Goal: Task Accomplishment & Management: Manage account settings

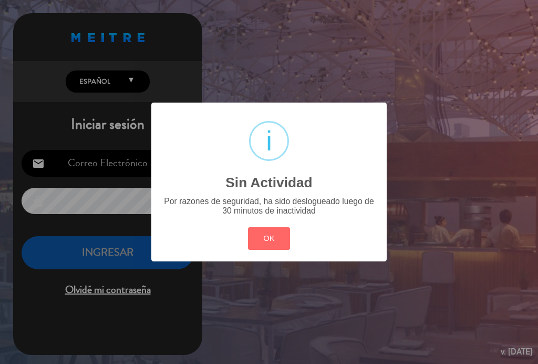
click at [280, 243] on button "OK" at bounding box center [269, 238] width 43 height 23
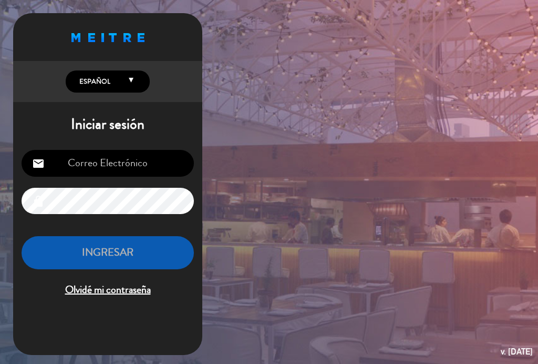
click at [103, 171] on input "email" at bounding box center [108, 163] width 172 height 27
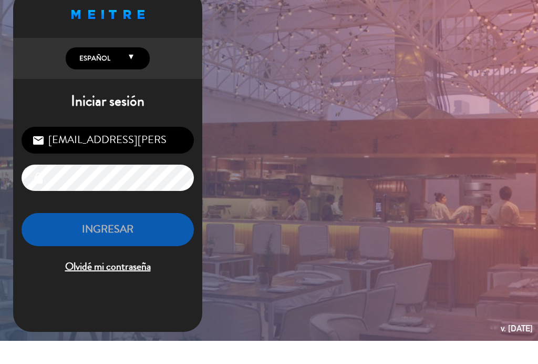
type input "[EMAIL_ADDRESS][PERSON_NAME][DOMAIN_NAME]"
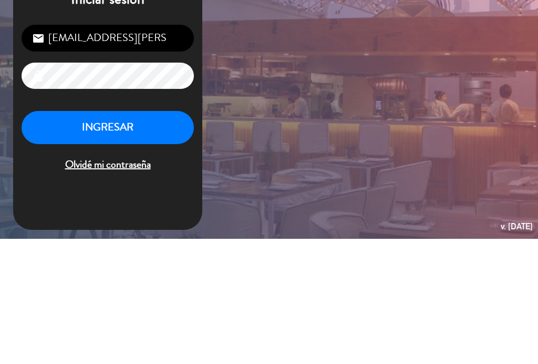
click at [86, 236] on button "INGRESAR" at bounding box center [108, 252] width 172 height 33
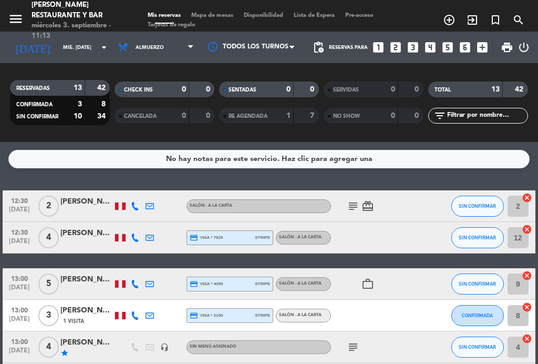
click at [353, 203] on icon "subject" at bounding box center [353, 206] width 13 height 13
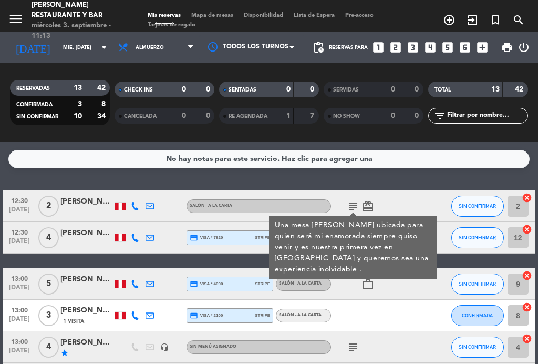
click at [355, 208] on icon "subject" at bounding box center [353, 206] width 13 height 13
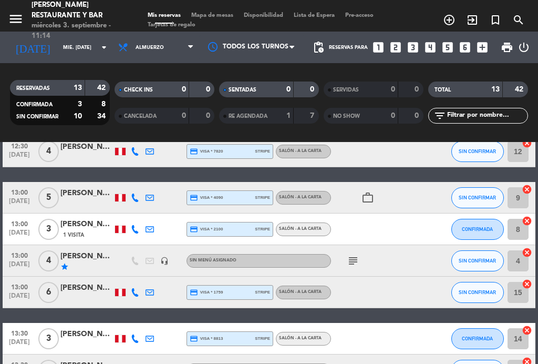
scroll to position [87, 0]
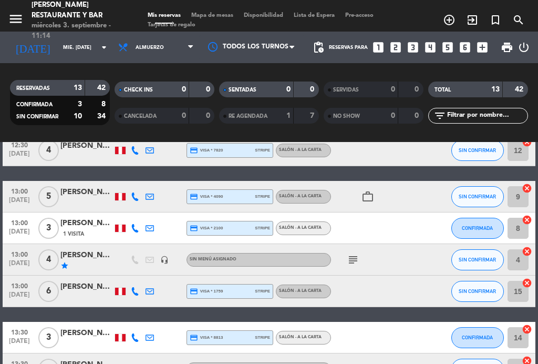
click at [354, 254] on icon "subject" at bounding box center [353, 259] width 13 height 13
click at [357, 260] on icon "subject" at bounding box center [353, 259] width 13 height 13
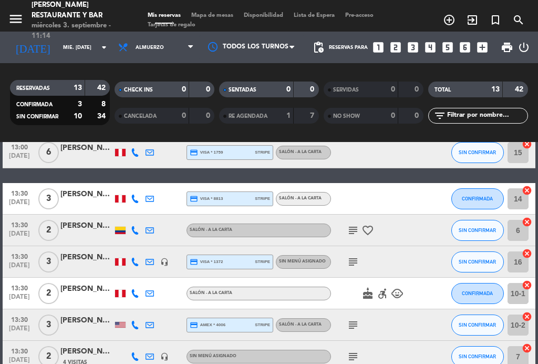
scroll to position [227, 0]
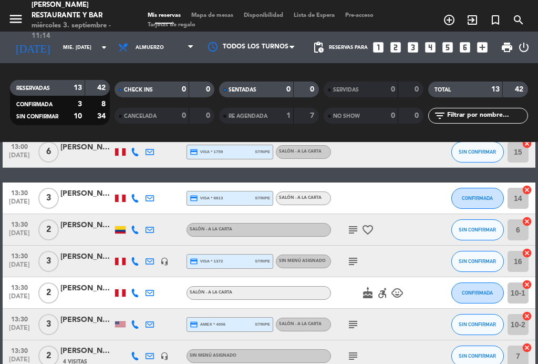
click at [355, 227] on icon "subject" at bounding box center [353, 229] width 13 height 13
click at [356, 228] on icon "subject" at bounding box center [353, 229] width 13 height 13
click at [350, 255] on icon "subject" at bounding box center [353, 261] width 13 height 13
click at [353, 260] on icon "subject" at bounding box center [353, 261] width 13 height 13
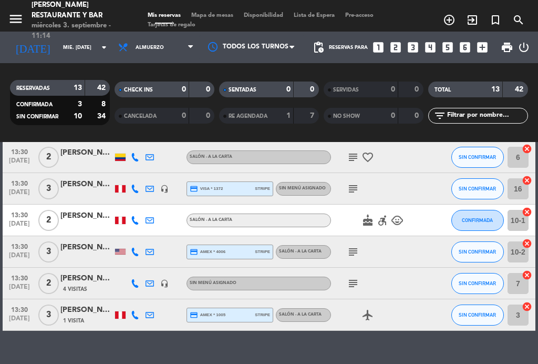
scroll to position [300, 0]
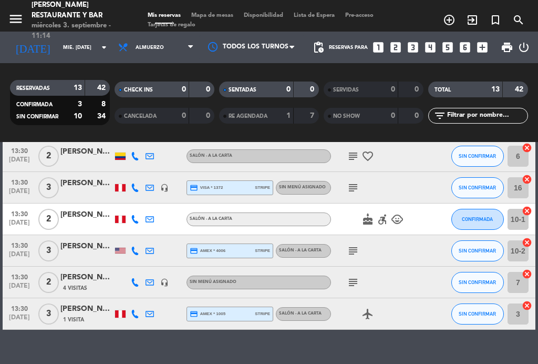
click at [355, 251] on icon "subject" at bounding box center [353, 250] width 13 height 13
click at [357, 278] on icon "subject" at bounding box center [353, 282] width 13 height 13
click at [363, 276] on div "subject Mesa baja" at bounding box center [375, 281] width 88 height 31
click at [233, 13] on span "Mapa de mesas" at bounding box center [212, 16] width 53 height 6
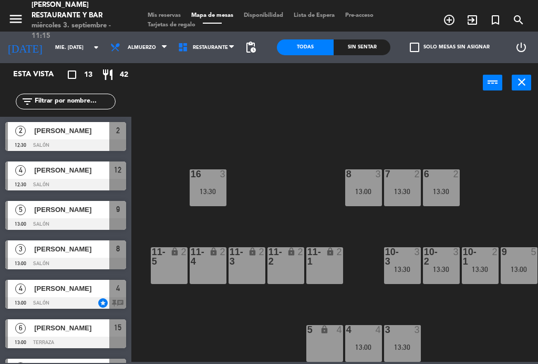
scroll to position [67, 66]
click at [211, 191] on div "13:30" at bounding box center [208, 191] width 37 height 7
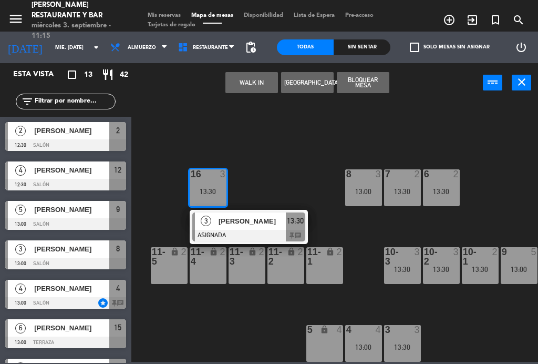
click at [260, 228] on div "[PERSON_NAME]" at bounding box center [252, 220] width 68 height 17
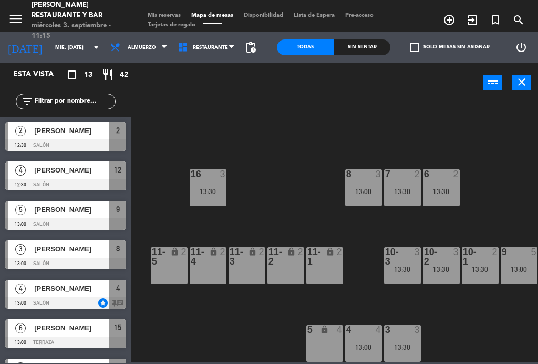
scroll to position [0, 0]
click at [408, 177] on div at bounding box center [402, 173] width 17 height 9
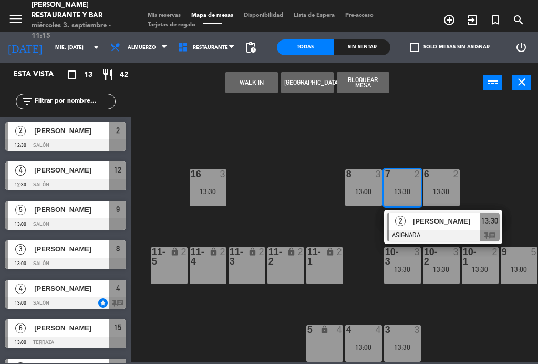
click at [449, 226] on span "[PERSON_NAME]" at bounding box center [446, 220] width 67 height 11
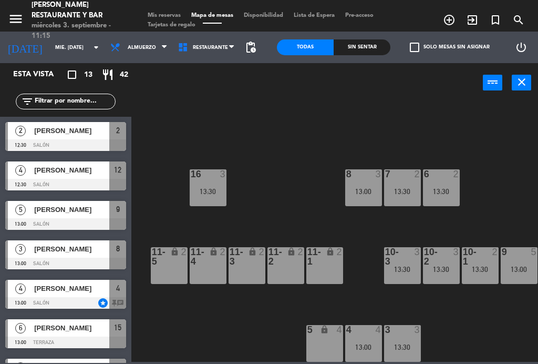
scroll to position [105, 0]
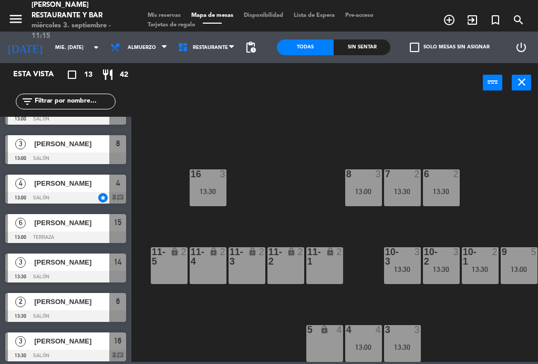
click at [362, 184] on div "8 3 13:00" at bounding box center [363, 187] width 37 height 37
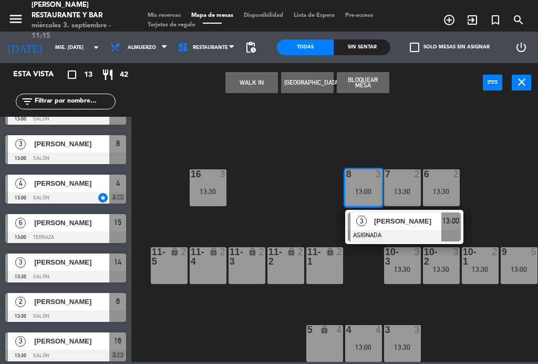
click at [398, 222] on span "[PERSON_NAME]" at bounding box center [407, 220] width 67 height 11
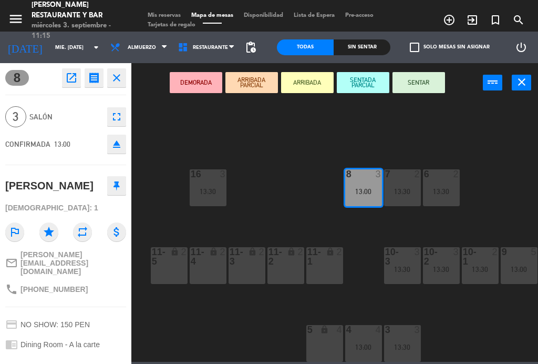
scroll to position [-1, 0]
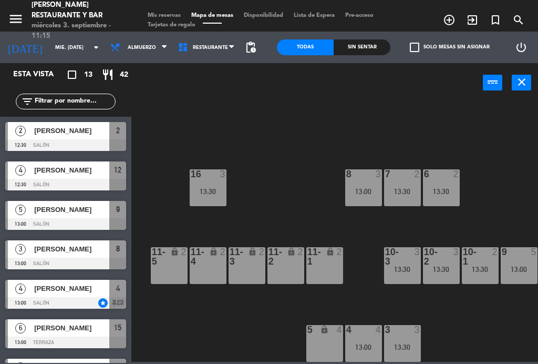
click at [442, 193] on div "13:30" at bounding box center [441, 191] width 37 height 7
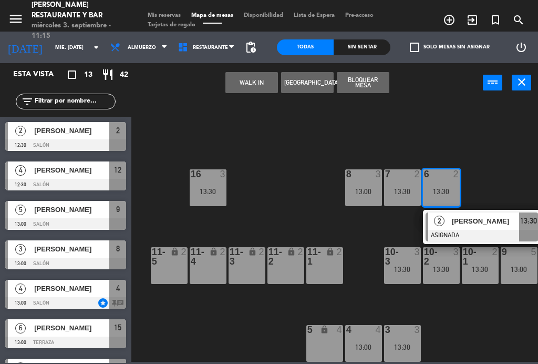
click at [491, 228] on div "[PERSON_NAME]" at bounding box center [485, 220] width 68 height 17
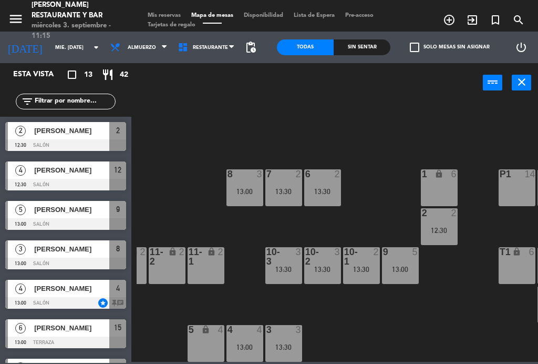
scroll to position [67, 184]
click at [285, 217] on div "B1 lock 2 B2 lock 2 B3 lock 2 B4 lock 2 15 6 13:00 14 3 13:30 8 3 13:00 7 2 13:…" at bounding box center [338, 230] width 402 height 261
click at [362, 271] on div "13:30" at bounding box center [361, 268] width 37 height 7
click at [374, 331] on div "B1 lock 2 B2 lock 2 B3 lock 2 B4 lock 2 15 6 13:00 14 3 13:30 8 3 13:00 7 2 13:…" at bounding box center [338, 230] width 402 height 261
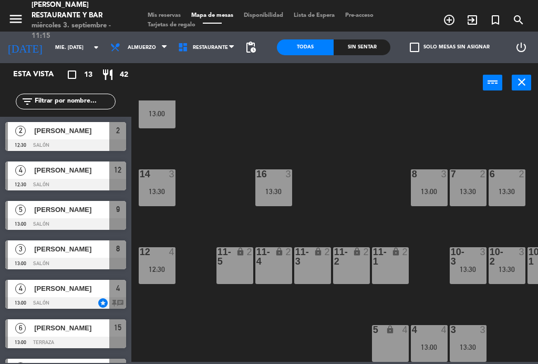
scroll to position [67, 0]
click at [276, 184] on div "16 3 13:30" at bounding box center [273, 187] width 37 height 37
click at [361, 163] on div "B1 lock 2 B2 lock 2 B3 lock 2 B4 lock 2 15 6 13:00 14 3 13:30 8 3 13:00 7 2 13:…" at bounding box center [338, 230] width 402 height 261
click at [435, 189] on div "13:00" at bounding box center [429, 191] width 37 height 7
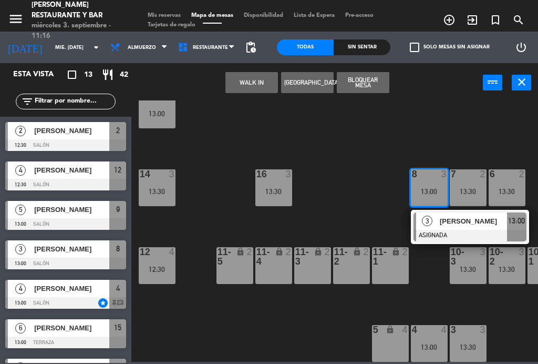
click at [479, 223] on span "[PERSON_NAME]" at bounding box center [473, 220] width 67 height 11
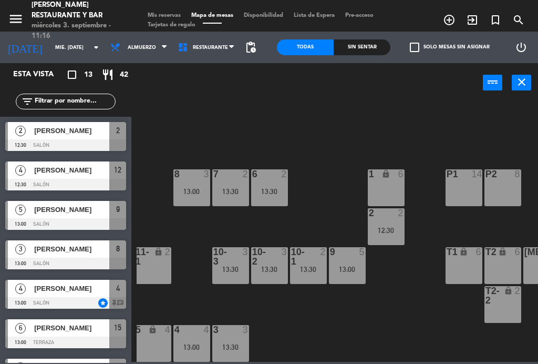
scroll to position [67, 238]
click at [166, 16] on span "Mis reservas" at bounding box center [164, 16] width 44 height 6
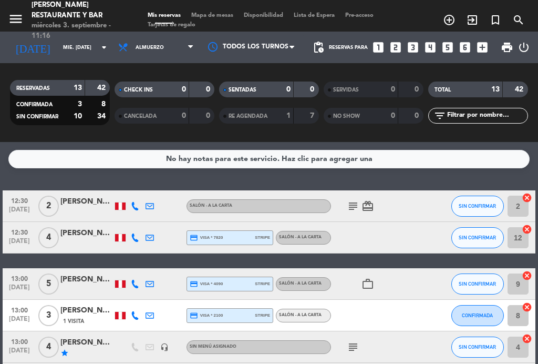
click at [356, 197] on div "subject card_giftcard" at bounding box center [375, 205] width 88 height 31
click at [350, 207] on icon "subject" at bounding box center [353, 206] width 13 height 13
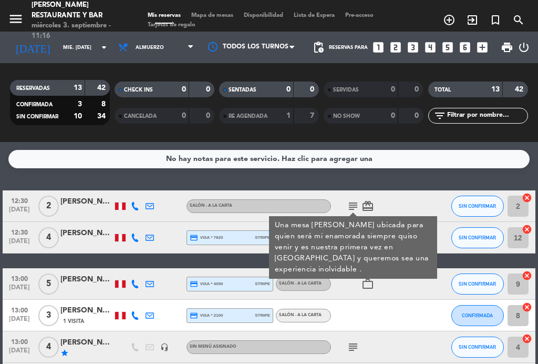
click at [350, 203] on icon "subject" at bounding box center [353, 206] width 13 height 13
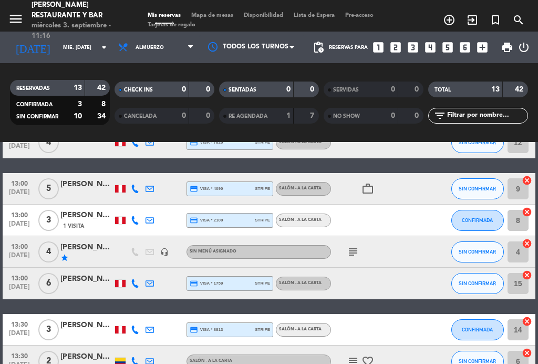
scroll to position [95, 0]
click at [355, 254] on icon "subject" at bounding box center [353, 251] width 13 height 13
click at [350, 250] on icon "subject" at bounding box center [353, 251] width 13 height 13
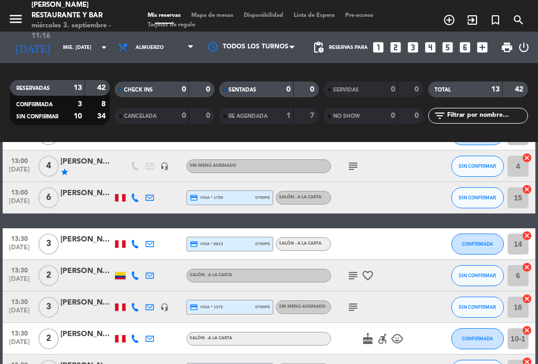
scroll to position [206, 0]
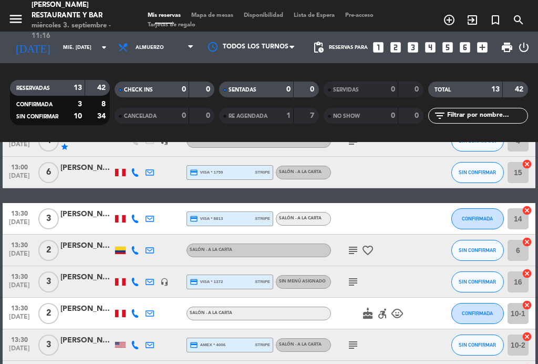
click at [352, 249] on icon "subject" at bounding box center [353, 250] width 13 height 13
click at [356, 249] on icon "subject" at bounding box center [353, 250] width 13 height 13
click at [350, 255] on icon "subject" at bounding box center [353, 250] width 13 height 13
click at [353, 251] on icon "subject" at bounding box center [353, 250] width 13 height 13
click at [357, 283] on icon "subject" at bounding box center [353, 281] width 13 height 13
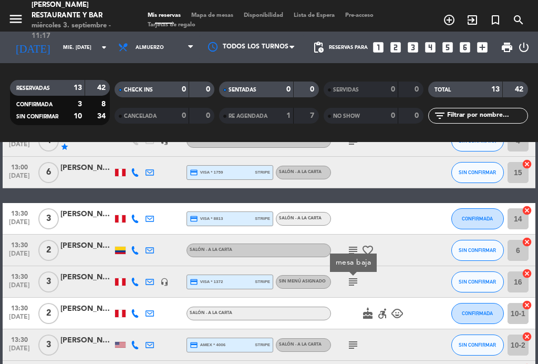
click at [358, 286] on icon "subject" at bounding box center [353, 281] width 13 height 13
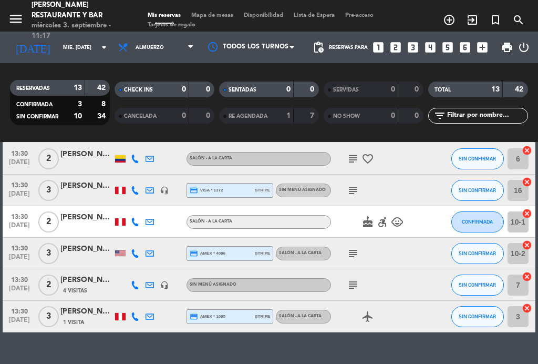
scroll to position [297, 0]
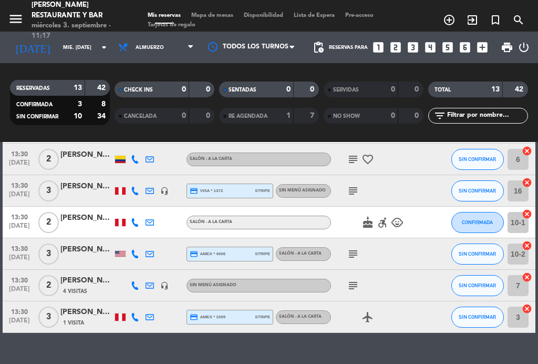
click at [350, 254] on icon "subject" at bounding box center [353, 254] width 13 height 13
click at [356, 255] on icon "subject" at bounding box center [353, 254] width 13 height 13
click at [358, 286] on icon "subject" at bounding box center [353, 285] width 13 height 13
click at [356, 286] on icon "subject" at bounding box center [353, 285] width 13 height 13
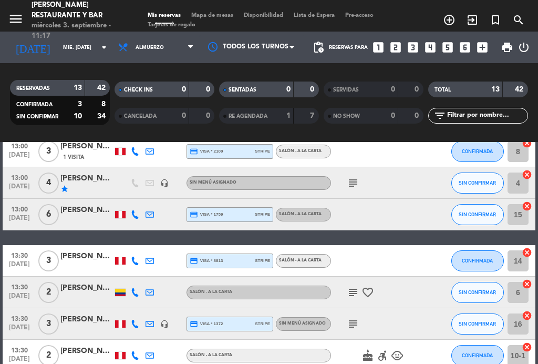
scroll to position [165, 0]
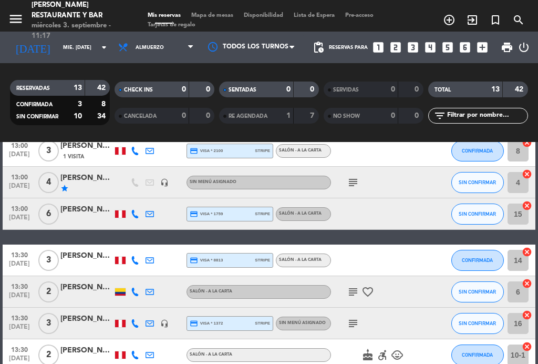
click at [218, 14] on span "Mapa de mesas" at bounding box center [212, 16] width 53 height 6
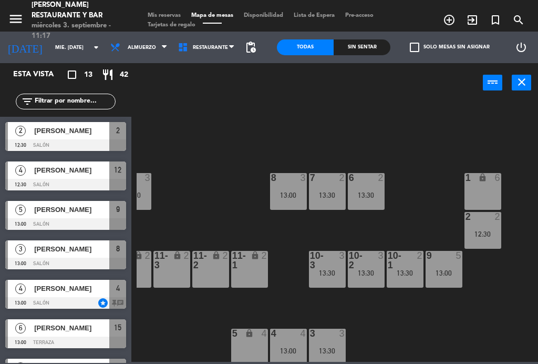
scroll to position [64, 142]
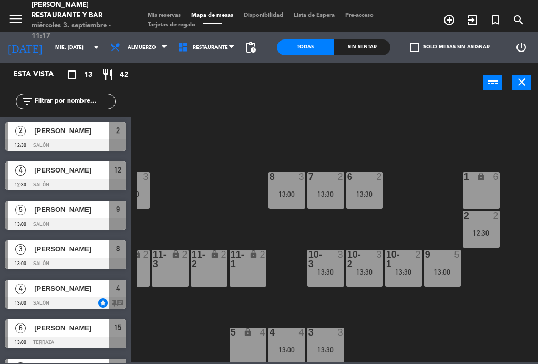
click at [401, 321] on div "B1 lock 2 B2 lock 2 B3 lock 2 B4 lock 2 15 6 13:00 14 3 13:30 8 3 13:00 7 2 13:…" at bounding box center [338, 230] width 402 height 261
click at [332, 188] on div "7 2 13:30" at bounding box center [325, 190] width 37 height 37
click at [416, 190] on div "B1 lock 2 B2 lock 2 B3 lock 2 B4 lock 2 15 6 13:00 14 3 13:30 8 3 13:00 7 2 13:…" at bounding box center [338, 230] width 402 height 261
click at [491, 218] on div "2" at bounding box center [498, 215] width 17 height 9
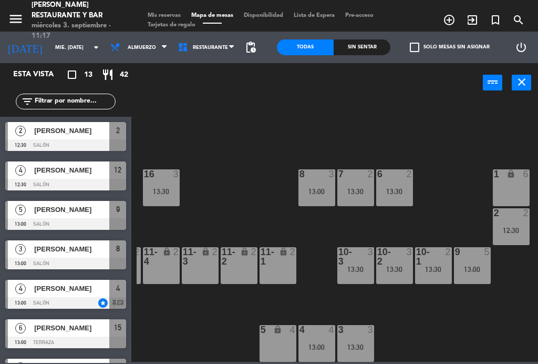
scroll to position [67, 114]
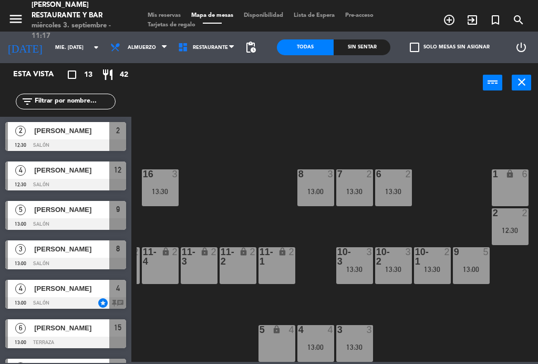
click at [434, 273] on div "13:30" at bounding box center [432, 268] width 37 height 7
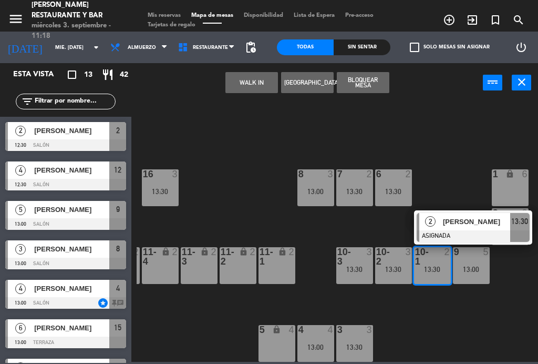
click at [354, 190] on div "13:30" at bounding box center [354, 191] width 37 height 7
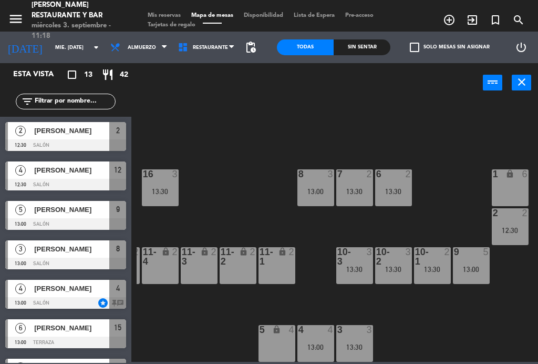
click at [447, 199] on div "B1 lock 2 B2 lock 2 B3 lock 2 B4 lock 2 15 6 13:00 14 3 13:30 8 3 13:00 7 2 13:…" at bounding box center [338, 230] width 402 height 261
click at [438, 267] on div "13:30" at bounding box center [432, 268] width 37 height 7
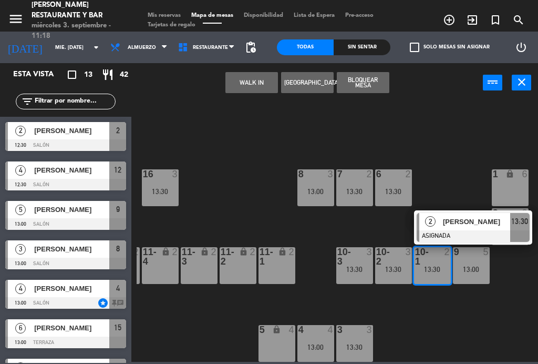
click at [320, 199] on div "8 3 13:00" at bounding box center [315, 187] width 37 height 37
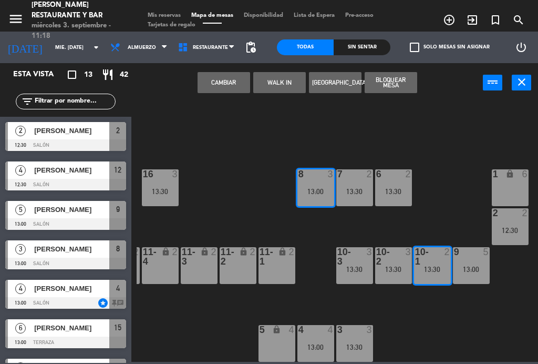
click at [221, 85] on button "Cambiar" at bounding box center [224, 82] width 53 height 21
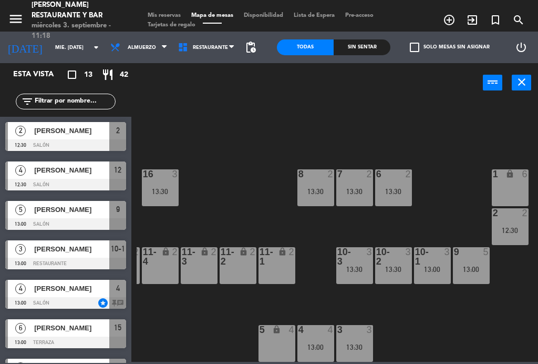
click at [356, 190] on div "13:30" at bounding box center [354, 191] width 37 height 7
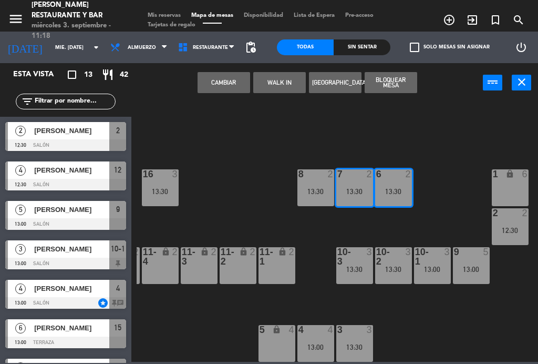
click at [222, 79] on button "Cambiar" at bounding box center [224, 82] width 53 height 21
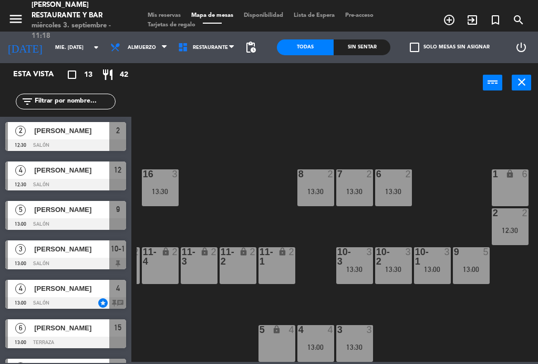
click at [437, 272] on div "13:00" at bounding box center [432, 268] width 37 height 7
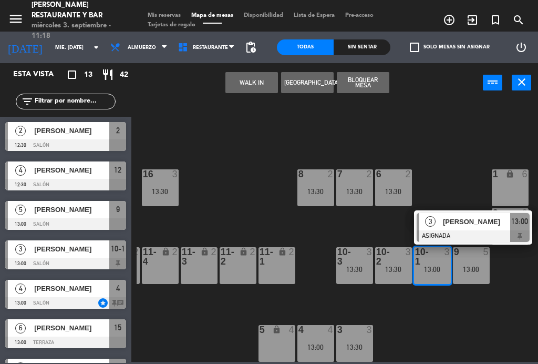
click at [354, 188] on div "13:30" at bounding box center [354, 191] width 37 height 7
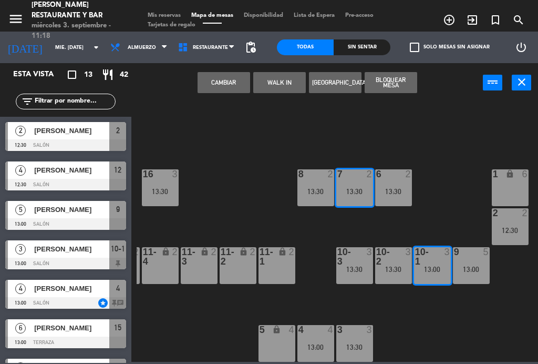
click at [231, 85] on button "Cambiar" at bounding box center [224, 82] width 53 height 21
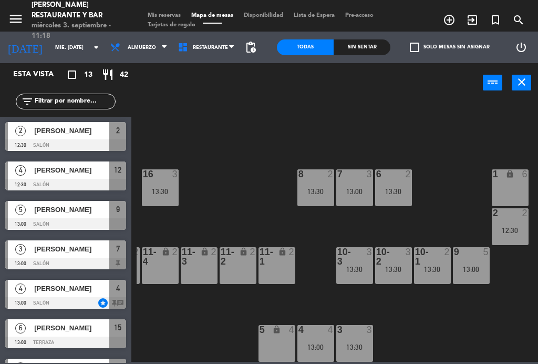
click at [435, 272] on div "13:30" at bounding box center [432, 268] width 37 height 7
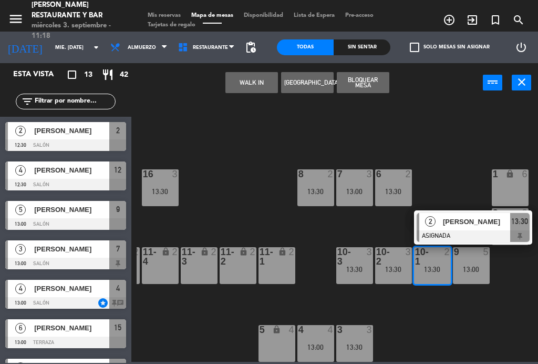
click at [468, 225] on span "[PERSON_NAME]" at bounding box center [476, 221] width 67 height 11
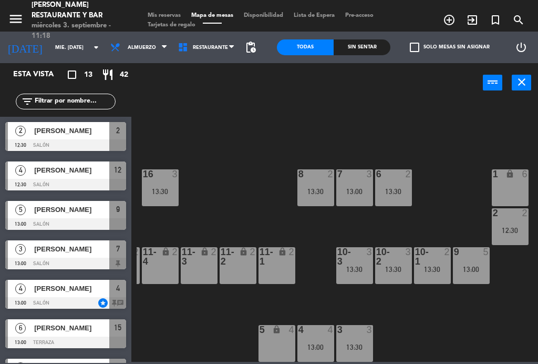
scroll to position [0, 0]
click at [394, 186] on div "6 2 13:30" at bounding box center [393, 187] width 37 height 37
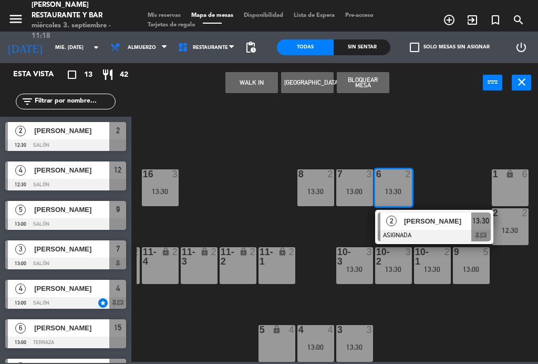
click at [454, 222] on span "[PERSON_NAME]" at bounding box center [437, 220] width 67 height 11
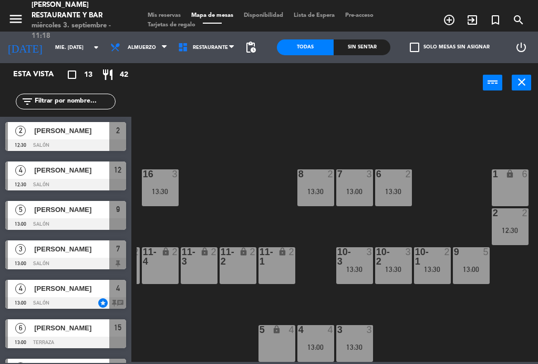
scroll to position [105, 0]
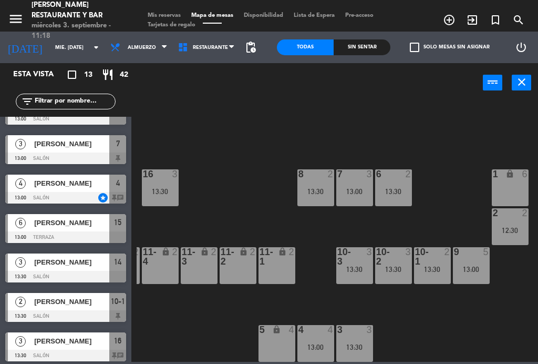
click at [520, 226] on div "12:30" at bounding box center [510, 230] width 37 height 8
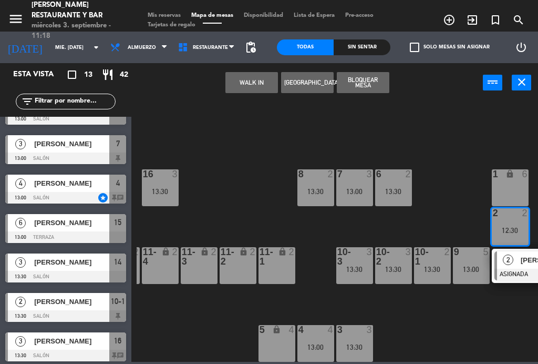
click at [439, 268] on div "13:30" at bounding box center [432, 268] width 37 height 7
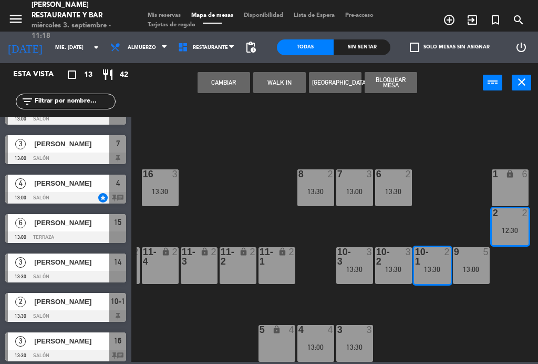
click at [232, 77] on button "Cambiar" at bounding box center [224, 82] width 53 height 21
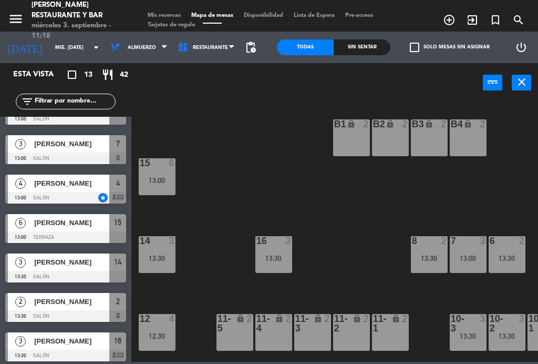
scroll to position [0, 0]
click at [161, 256] on div "13:30" at bounding box center [157, 257] width 37 height 7
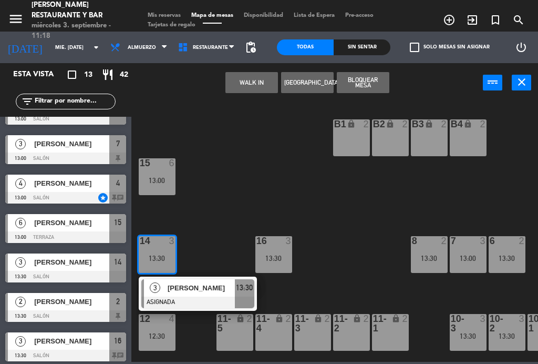
click at [221, 286] on span "[PERSON_NAME]" at bounding box center [201, 287] width 67 height 11
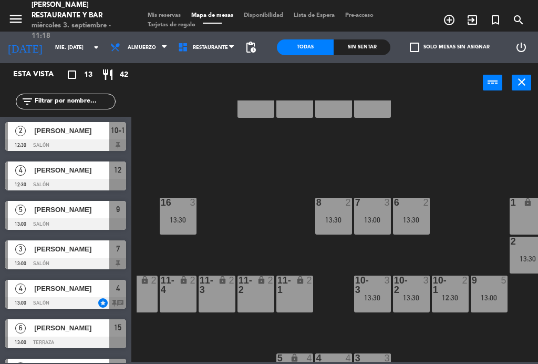
scroll to position [42, 101]
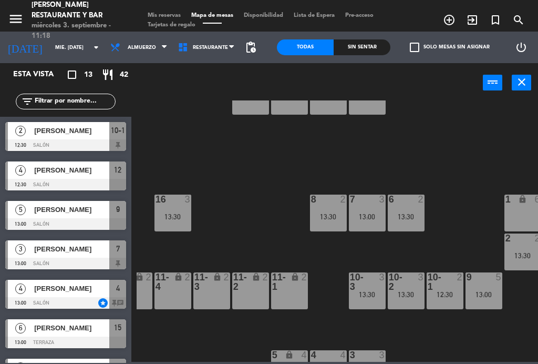
click at [371, 213] on div "13:00" at bounding box center [367, 216] width 37 height 7
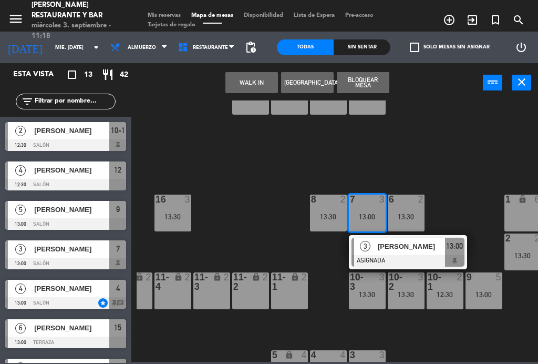
click at [320, 223] on div "8 2 13:30" at bounding box center [328, 212] width 37 height 37
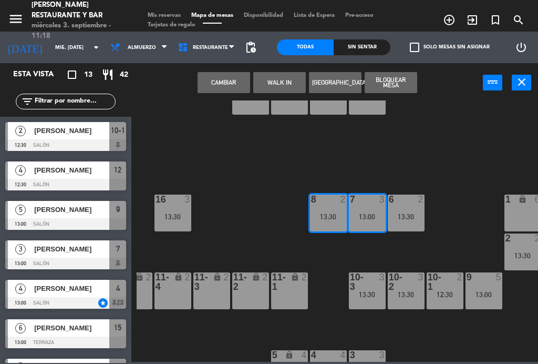
click at [221, 86] on button "Cambiar" at bounding box center [224, 82] width 53 height 21
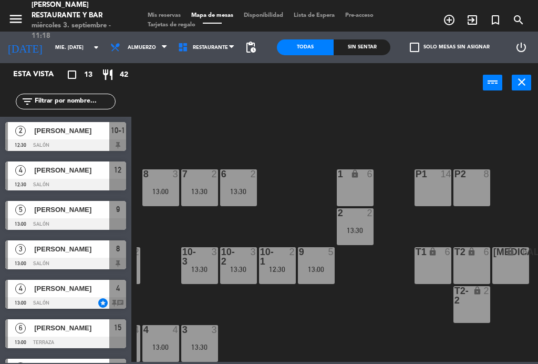
scroll to position [67, 268]
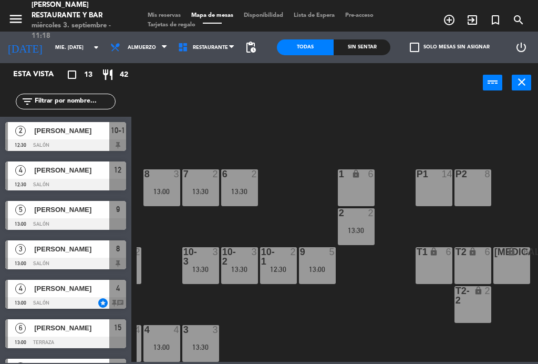
click at [333, 324] on div "B1 lock 2 B2 lock 2 B3 lock 2 B4 lock 2 15 6 13:00 14 3 13:30 8 3 13:00 7 2 13:…" at bounding box center [338, 230] width 402 height 261
click at [239, 263] on div at bounding box center [239, 256] width 17 height 19
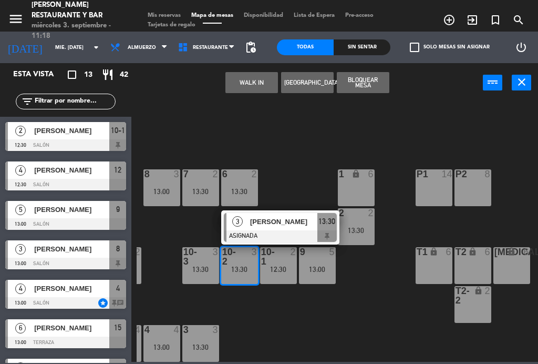
click at [274, 230] on div at bounding box center [280, 236] width 113 height 12
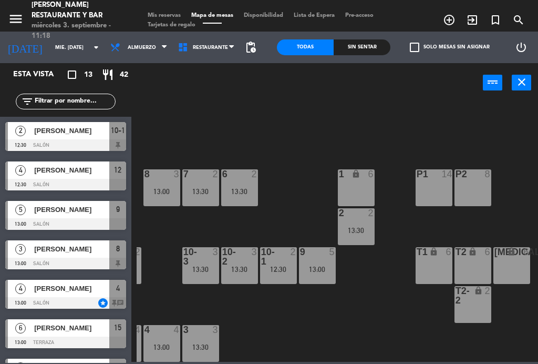
scroll to position [66, 0]
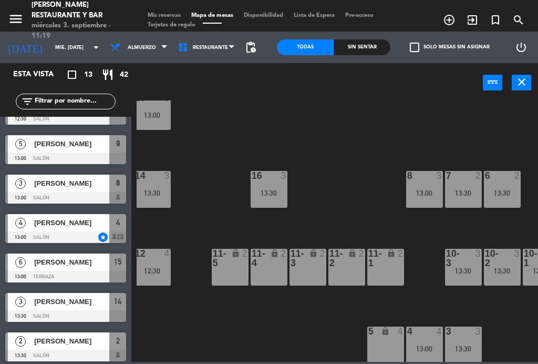
click at [165, 14] on span "Mis reservas" at bounding box center [164, 16] width 44 height 6
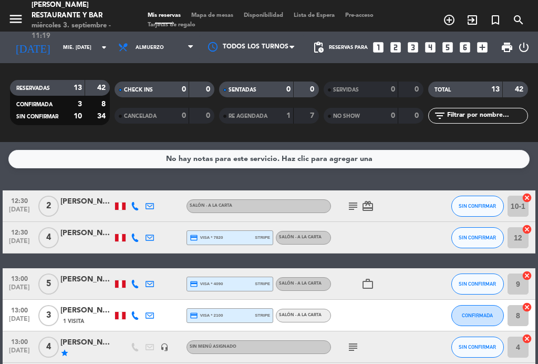
click at [353, 206] on icon "subject" at bounding box center [353, 206] width 13 height 13
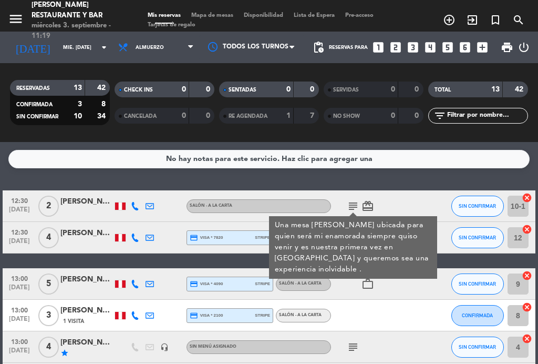
click at [358, 211] on icon "subject" at bounding box center [353, 206] width 13 height 13
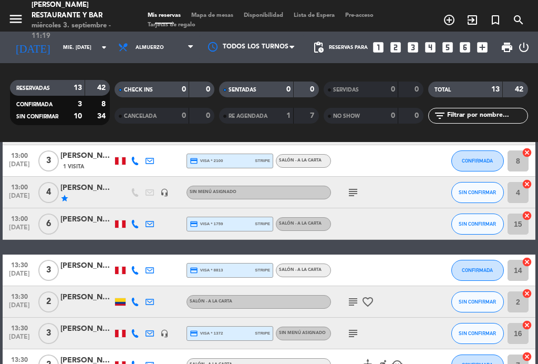
scroll to position [156, 0]
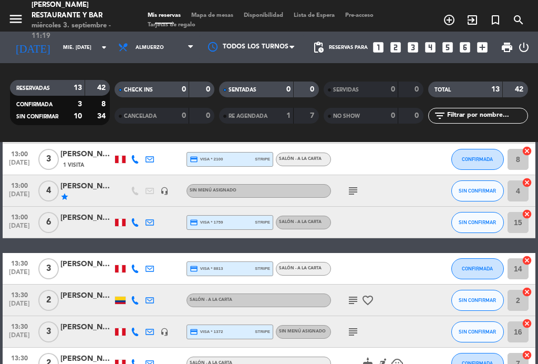
click at [336, 297] on div "subject favorite_border" at bounding box center [375, 299] width 88 height 31
click at [343, 294] on div "subject favorite_border" at bounding box center [375, 299] width 88 height 31
click at [338, 291] on div "subject favorite_border" at bounding box center [375, 299] width 88 height 31
click at [347, 305] on icon "subject" at bounding box center [353, 300] width 13 height 13
click at [354, 295] on icon "subject" at bounding box center [353, 300] width 13 height 13
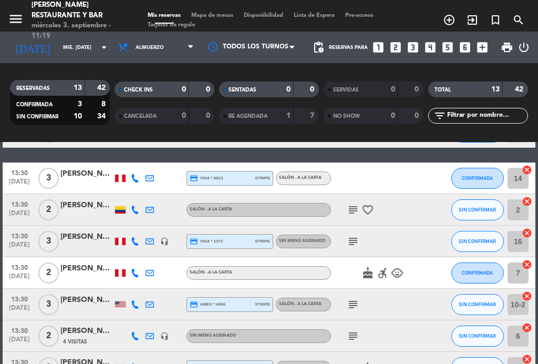
scroll to position [248, 0]
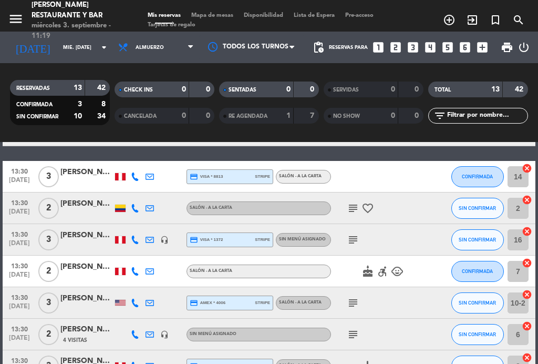
click at [348, 233] on icon "subject" at bounding box center [353, 239] width 13 height 13
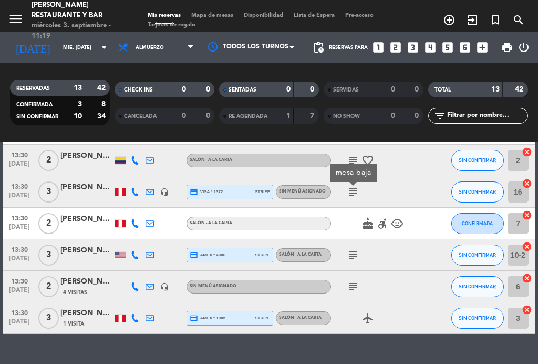
click at [348, 259] on icon "subject" at bounding box center [353, 255] width 13 height 13
click at [348, 261] on icon "subject" at bounding box center [353, 255] width 13 height 13
click at [351, 287] on icon "subject" at bounding box center [353, 286] width 13 height 13
click at [352, 283] on icon "subject" at bounding box center [353, 286] width 13 height 13
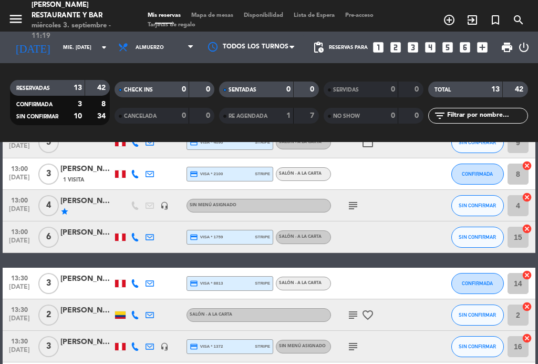
scroll to position [140, 0]
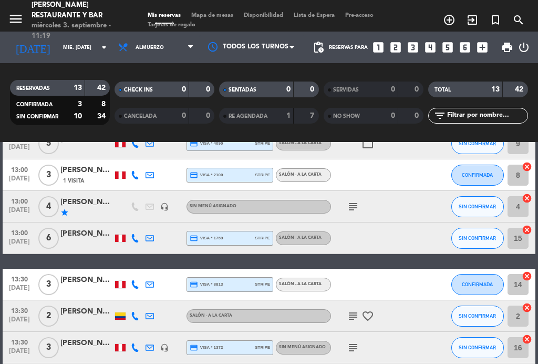
click at [218, 17] on span "Mapa de mesas" at bounding box center [212, 16] width 53 height 6
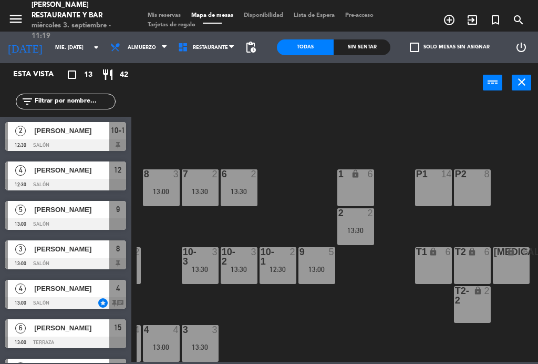
scroll to position [67, 268]
click at [249, 186] on div "6 2 13:30" at bounding box center [239, 187] width 37 height 37
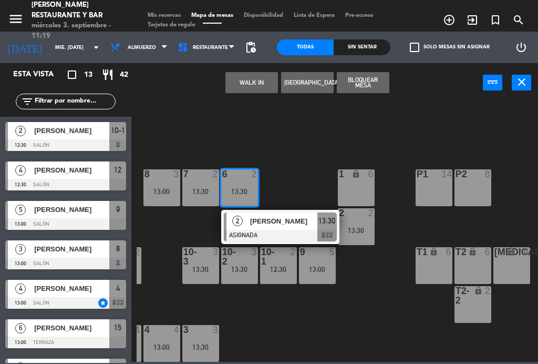
click at [296, 311] on div "B1 lock 2 B2 lock 2 B3 lock 2 B4 lock 2 15 6 13:00 14 3 13:30 8 3 13:00 7 2 13:…" at bounding box center [338, 230] width 402 height 261
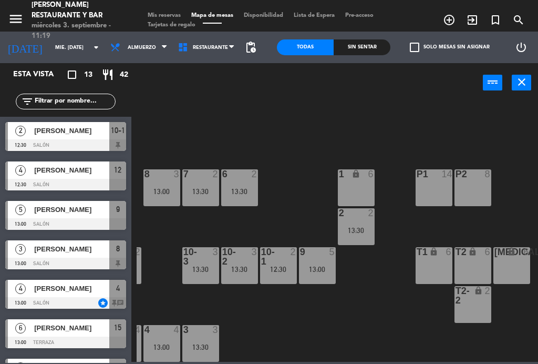
click at [206, 177] on div at bounding box center [200, 173] width 17 height 9
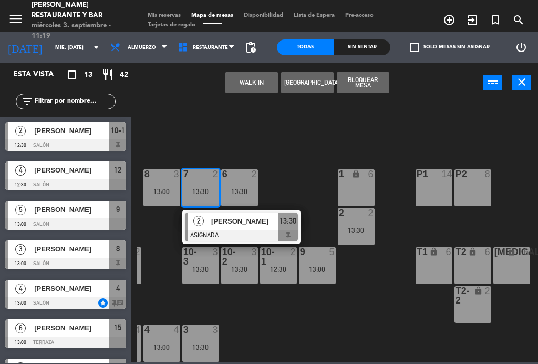
click at [230, 226] on span "[PERSON_NAME]" at bounding box center [244, 220] width 67 height 11
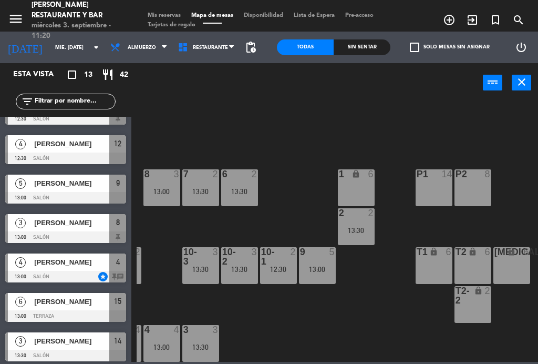
click at [352, 221] on div "2 2 13:30" at bounding box center [356, 226] width 37 height 37
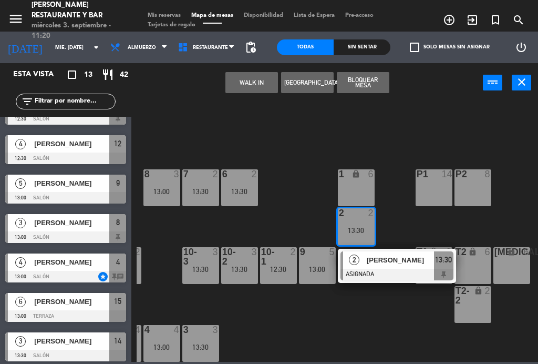
click at [285, 271] on div "12:30" at bounding box center [278, 268] width 37 height 7
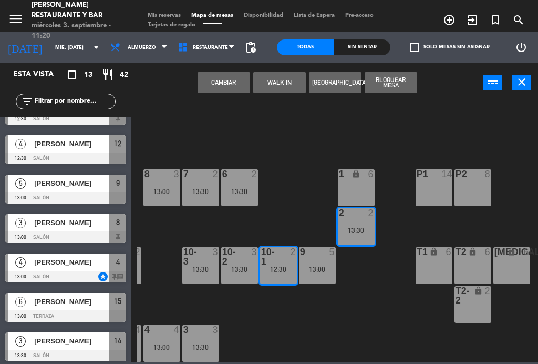
click at [214, 84] on button "Cambiar" at bounding box center [224, 82] width 53 height 21
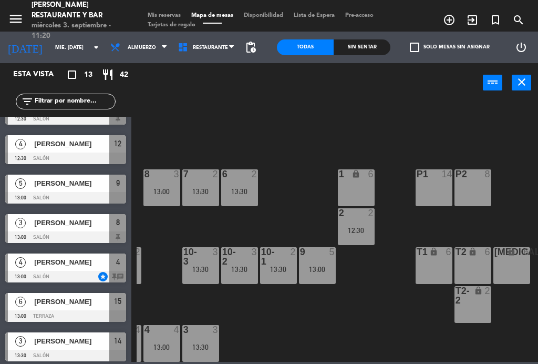
click at [162, 14] on span "Mis reservas" at bounding box center [164, 16] width 44 height 6
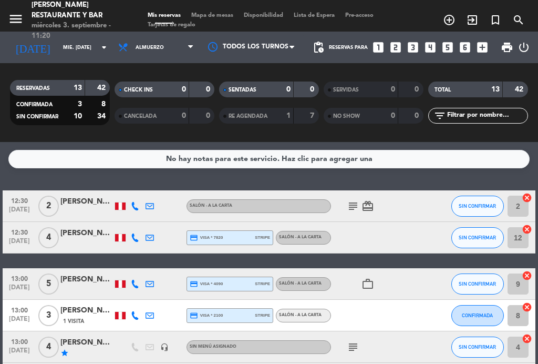
click at [352, 200] on icon "subject" at bounding box center [353, 206] width 13 height 13
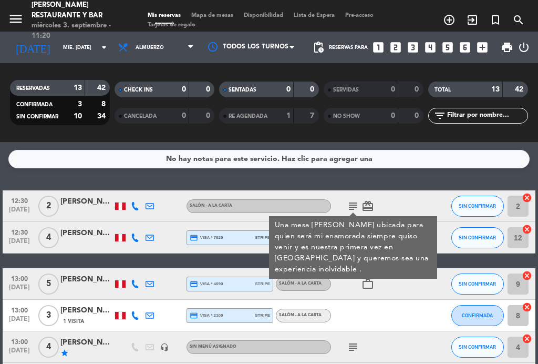
click at [355, 206] on icon "subject" at bounding box center [353, 206] width 13 height 13
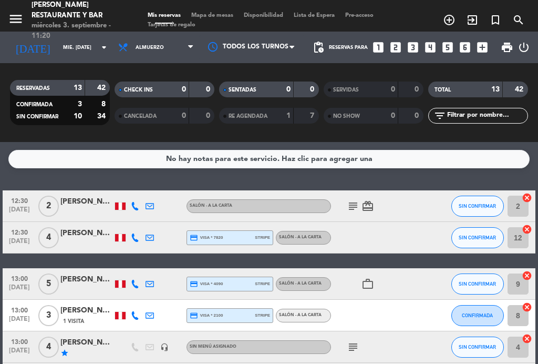
click at [34, 207] on div "12:30 [DATE]" at bounding box center [20, 205] width 34 height 31
click at [30, 207] on span "[DATE]" at bounding box center [19, 212] width 26 height 12
click at [218, 15] on span "Mapa de mesas" at bounding box center [212, 16] width 53 height 6
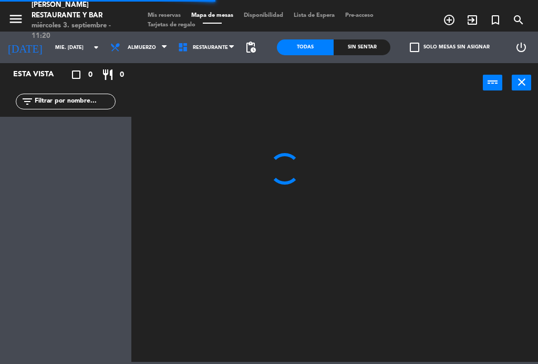
click at [166, 16] on span "Mis reservas" at bounding box center [164, 16] width 44 height 6
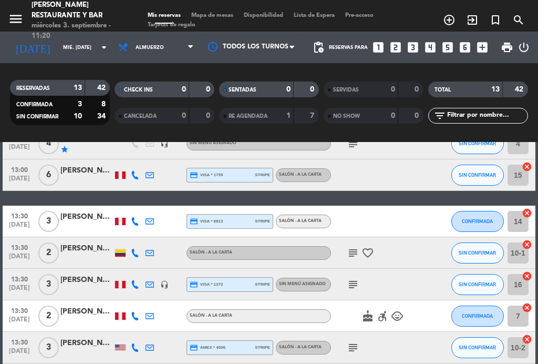
scroll to position [204, 0]
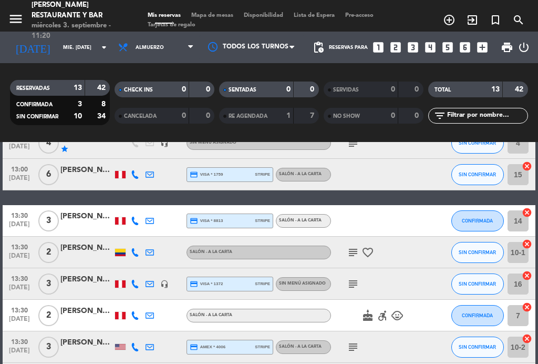
click at [15, 250] on span "13:30" at bounding box center [19, 246] width 26 height 12
click at [20, 252] on span "[DATE]" at bounding box center [19, 258] width 26 height 12
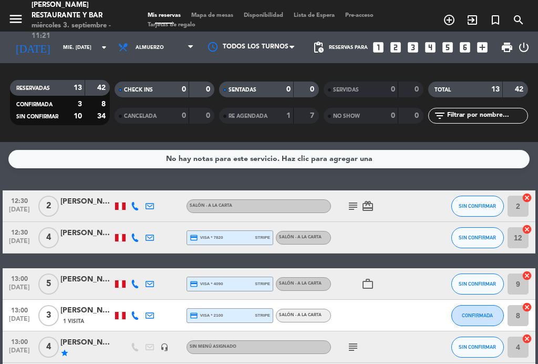
scroll to position [0, 0]
click at [20, 201] on span "12:30" at bounding box center [19, 200] width 26 height 12
click at [21, 206] on span "[DATE]" at bounding box center [19, 212] width 26 height 12
click at [355, 202] on icon "subject" at bounding box center [353, 206] width 13 height 13
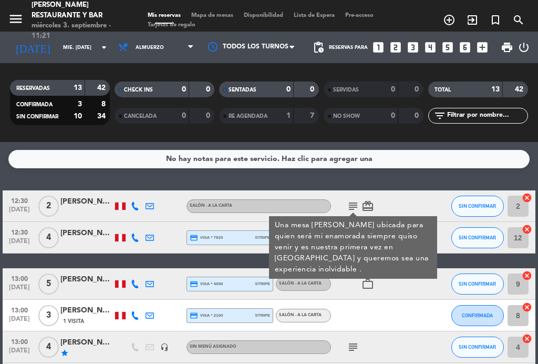
click at [351, 203] on icon "subject" at bounding box center [353, 206] width 13 height 13
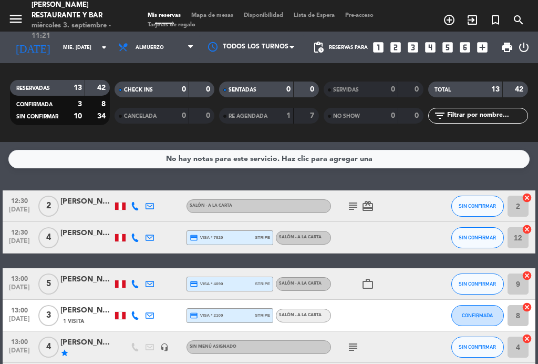
click at [218, 13] on span "Mapa de mesas" at bounding box center [212, 16] width 53 height 6
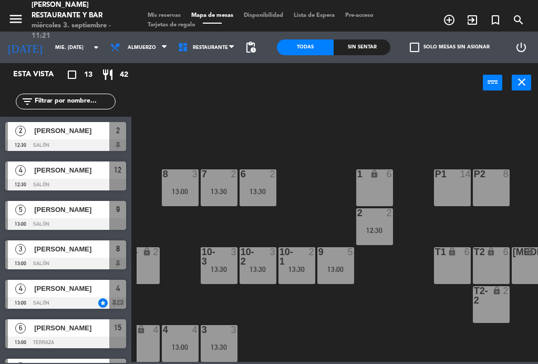
scroll to position [67, 249]
click at [379, 227] on div "12:30" at bounding box center [374, 230] width 37 height 7
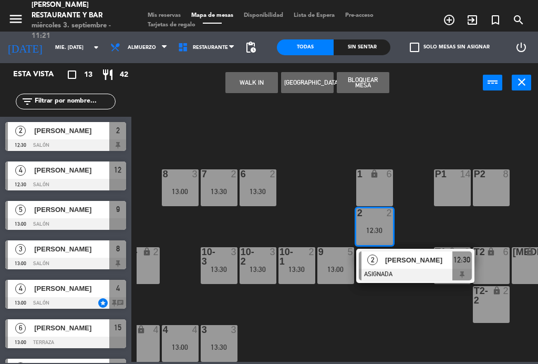
click at [296, 265] on div "13:30" at bounding box center [297, 268] width 37 height 7
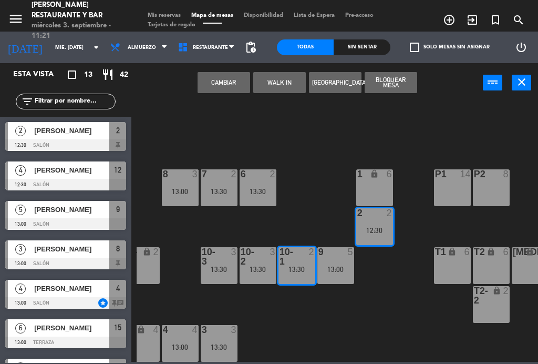
click at [207, 85] on button "Cambiar" at bounding box center [224, 82] width 53 height 21
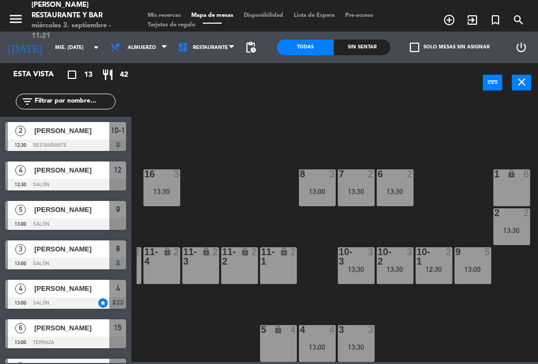
scroll to position [67, 112]
click at [165, 14] on span "Mis reservas" at bounding box center [164, 16] width 44 height 6
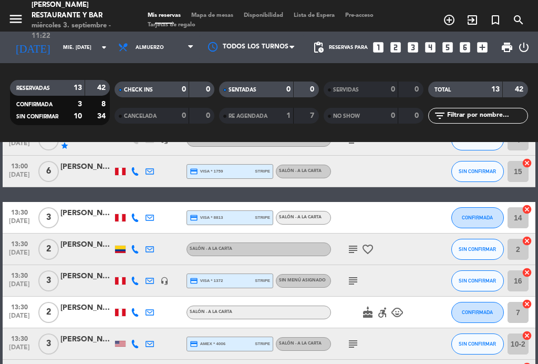
scroll to position [209, 0]
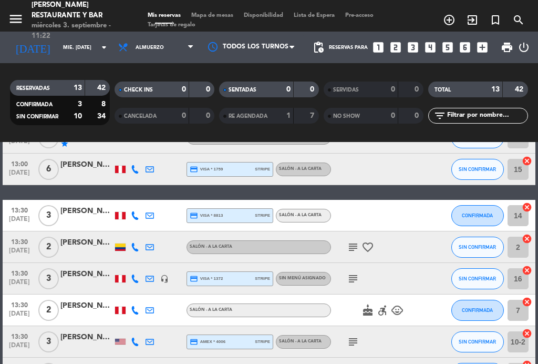
click at [34, 308] on div "13:30 [DATE]" at bounding box center [20, 309] width 34 height 31
click at [17, 310] on span "[DATE]" at bounding box center [19, 316] width 26 height 12
click at [17, 316] on span "[DATE]" at bounding box center [19, 316] width 26 height 12
click at [17, 313] on span "[DATE]" at bounding box center [19, 316] width 26 height 12
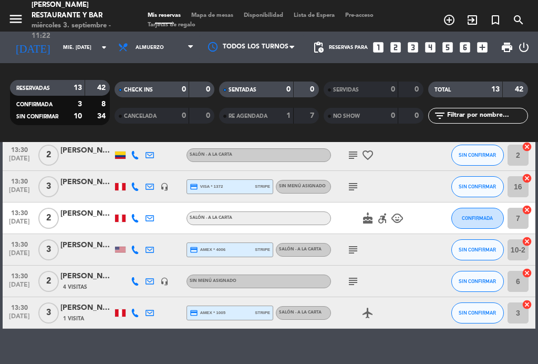
scroll to position [301, 0]
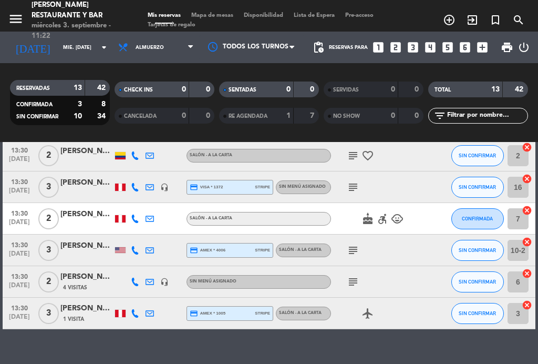
click at [355, 287] on icon "subject" at bounding box center [353, 281] width 13 height 13
click at [353, 280] on icon "subject" at bounding box center [353, 281] width 13 height 13
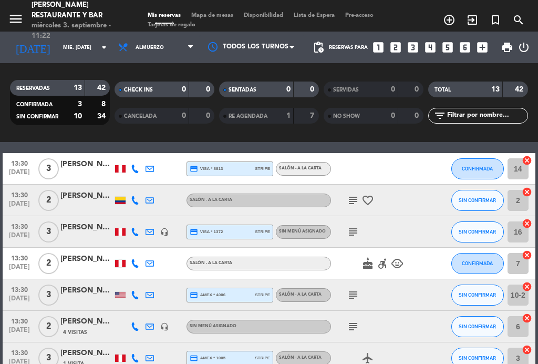
scroll to position [253, 0]
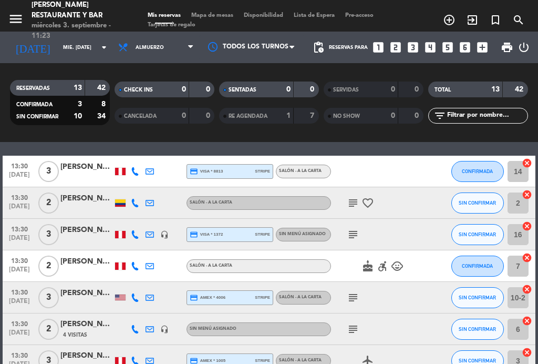
click at [353, 200] on icon "subject" at bounding box center [353, 203] width 13 height 13
click at [350, 200] on icon "subject" at bounding box center [353, 203] width 13 height 13
click at [352, 232] on icon "subject" at bounding box center [353, 234] width 13 height 13
click at [351, 238] on icon "subject" at bounding box center [353, 234] width 13 height 13
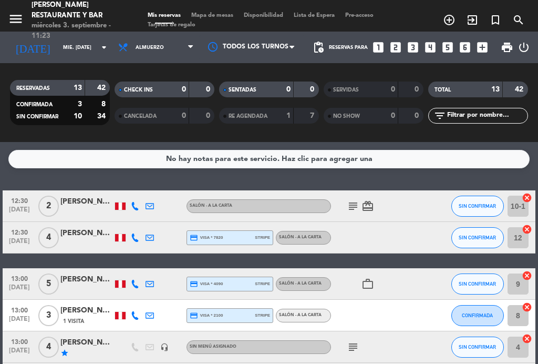
scroll to position [0, 0]
click at [146, 41] on span "Almuerzo" at bounding box center [156, 47] width 86 height 23
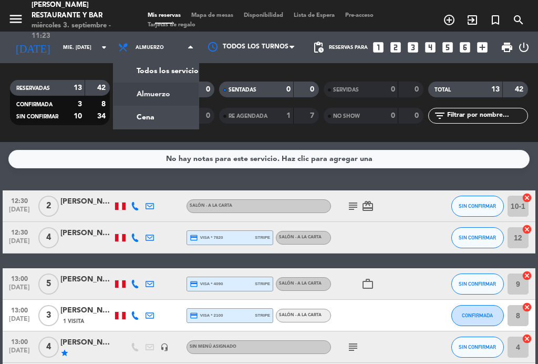
click at [134, 115] on div "menu [PERSON_NAME] Restaurante y Bar miércoles 3. septiembre - 11:23 Mis reserv…" at bounding box center [269, 71] width 538 height 142
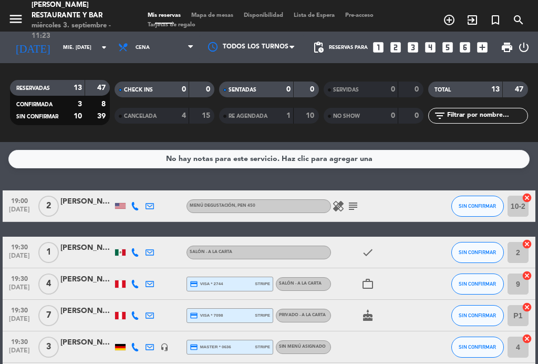
click at [355, 206] on icon "subject" at bounding box center [353, 206] width 13 height 13
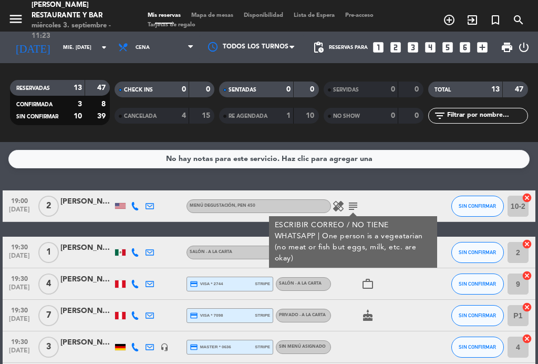
click at [352, 204] on icon "subject" at bounding box center [353, 206] width 13 height 13
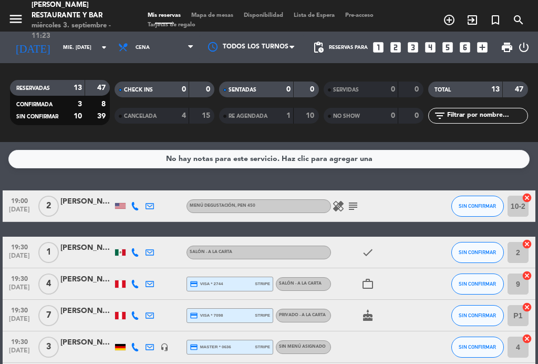
click at [337, 210] on icon "healing" at bounding box center [338, 206] width 13 height 13
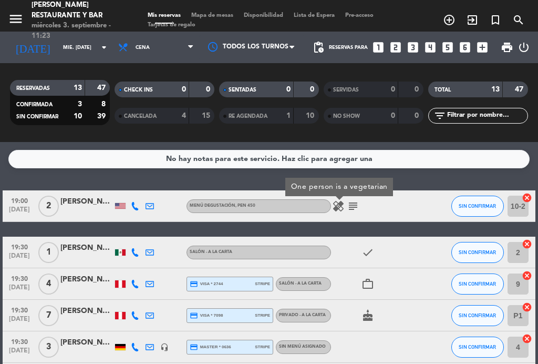
click at [338, 203] on icon "healing" at bounding box center [338, 206] width 13 height 13
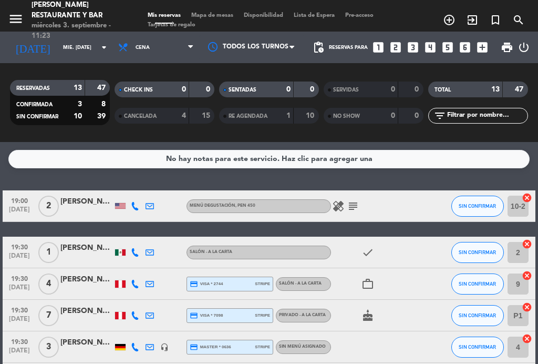
click at [214, 13] on span "Mapa de mesas" at bounding box center [212, 16] width 53 height 6
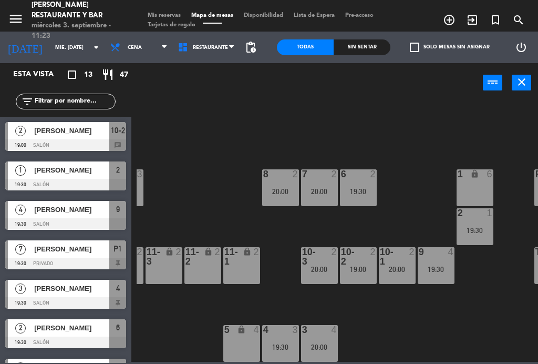
scroll to position [67, 149]
click at [406, 268] on div "20:00" at bounding box center [397, 268] width 37 height 7
click at [402, 315] on div "B1 lock 2 B2 lock 2 B3 lock 2 B4 lock 2 15 12 20:00 14 5 8 2 20:00 7 2 20:00 6 …" at bounding box center [338, 230] width 402 height 261
click at [363, 268] on div "19:00" at bounding box center [358, 268] width 37 height 7
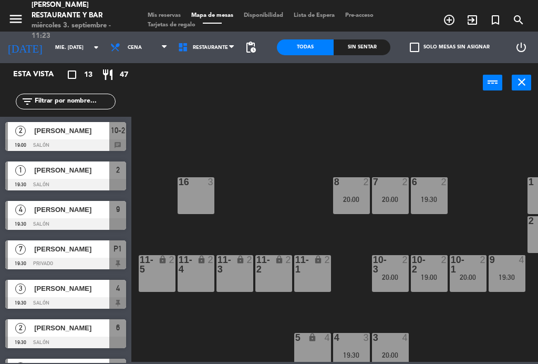
scroll to position [59, 72]
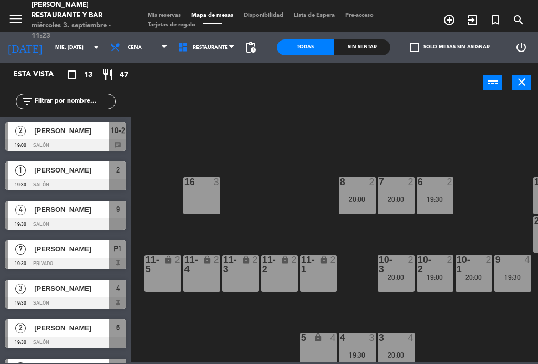
click at [305, 229] on div "B1 lock 2 B2 lock 2 B3 lock 2 B4 lock 2 15 12 20:00 14 5 8 2 20:00 7 2 20:00 6 …" at bounding box center [338, 230] width 402 height 261
click at [353, 201] on div "20:00" at bounding box center [357, 199] width 37 height 7
click at [292, 199] on div "B1 lock 2 B2 lock 2 B3 lock 2 B4 lock 2 15 12 20:00 14 5 8 2 20:00 7 2 20:00 6 …" at bounding box center [338, 230] width 402 height 261
click at [166, 15] on span "Mis reservas" at bounding box center [164, 16] width 44 height 6
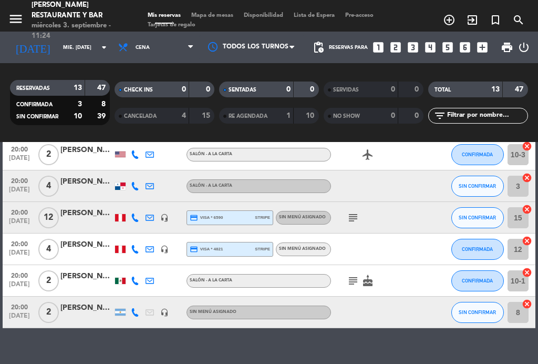
scroll to position [301, 0]
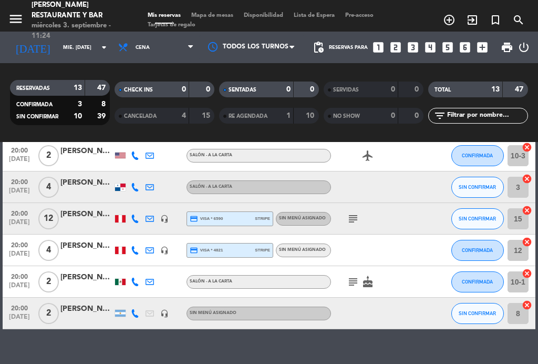
click at [355, 223] on icon "subject" at bounding box center [353, 218] width 13 height 13
click at [353, 218] on icon "subject" at bounding box center [353, 218] width 13 height 13
click at [361, 270] on div "subject cake" at bounding box center [375, 281] width 88 height 31
click at [357, 276] on icon "subject" at bounding box center [353, 281] width 13 height 13
click at [355, 280] on icon "subject" at bounding box center [353, 281] width 13 height 13
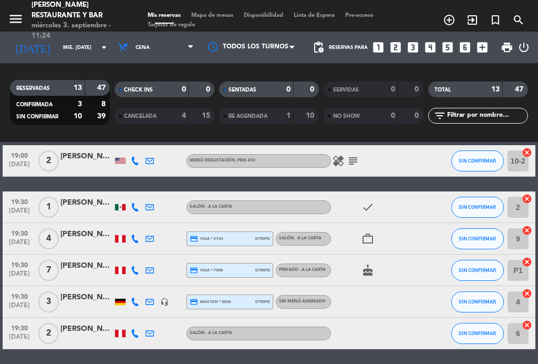
scroll to position [52, 0]
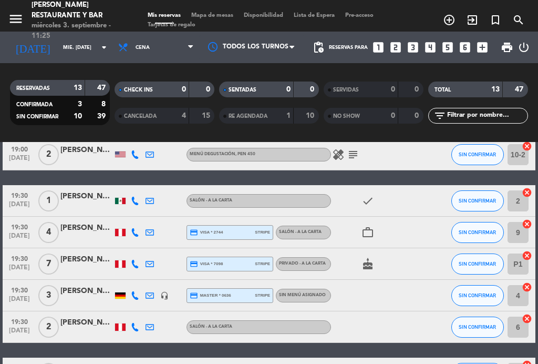
click at [352, 156] on icon "subject" at bounding box center [353, 154] width 13 height 13
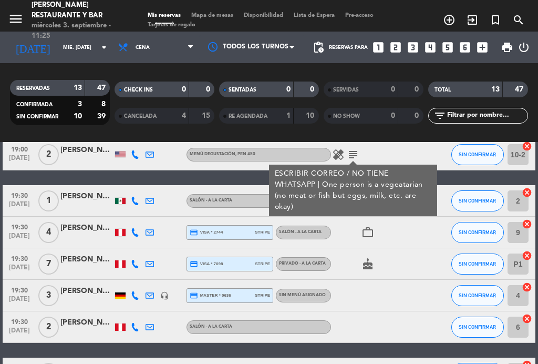
click at [351, 154] on icon "subject" at bounding box center [353, 154] width 13 height 13
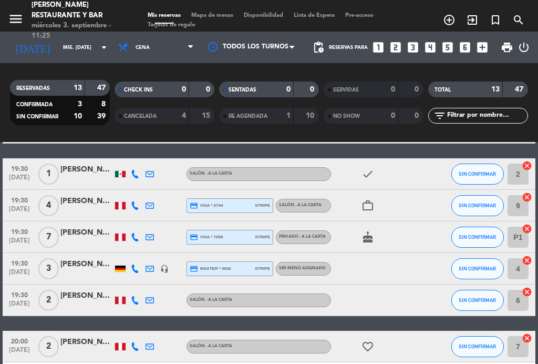
scroll to position [79, 0]
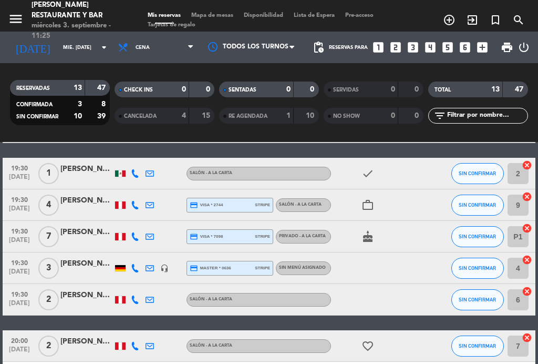
click at [227, 15] on span "Mapa de mesas" at bounding box center [212, 16] width 53 height 6
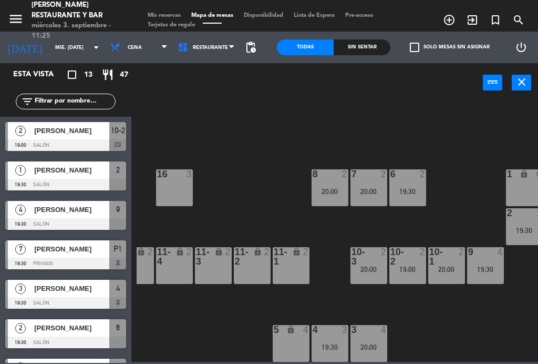
scroll to position [67, 99]
click at [375, 271] on div "20:00" at bounding box center [369, 268] width 37 height 7
click at [260, 185] on div "B1 lock 2 B2 lock 2 B3 lock 2 B4 lock 2 15 12 20:00 14 5 8 2 20:00 7 2 20:00 6 …" at bounding box center [338, 230] width 402 height 261
click at [169, 13] on span "Mis reservas" at bounding box center [164, 16] width 44 height 6
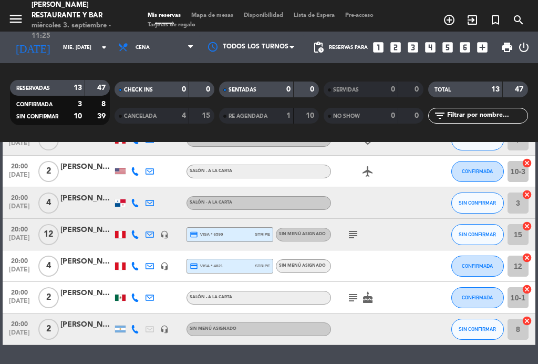
scroll to position [286, 0]
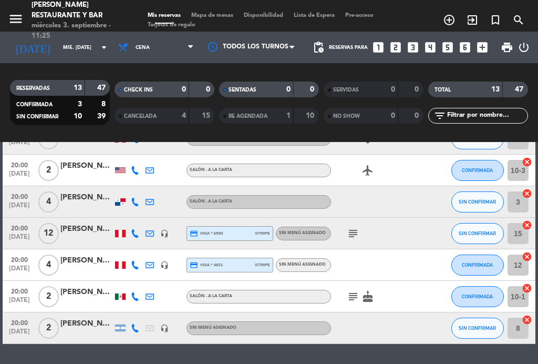
click at [356, 293] on icon "subject" at bounding box center [353, 296] width 13 height 13
click at [358, 293] on icon "subject" at bounding box center [353, 296] width 13 height 13
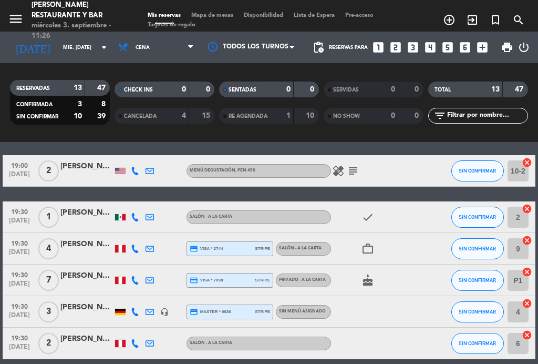
scroll to position [29, 0]
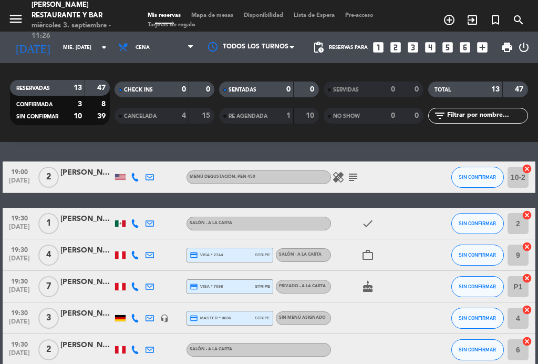
click at [354, 172] on icon "subject" at bounding box center [353, 177] width 13 height 13
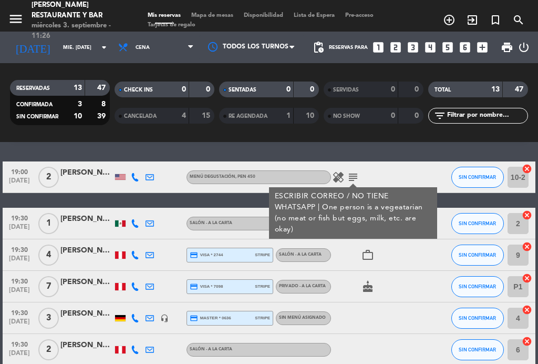
click at [350, 182] on icon "subject" at bounding box center [353, 177] width 13 height 13
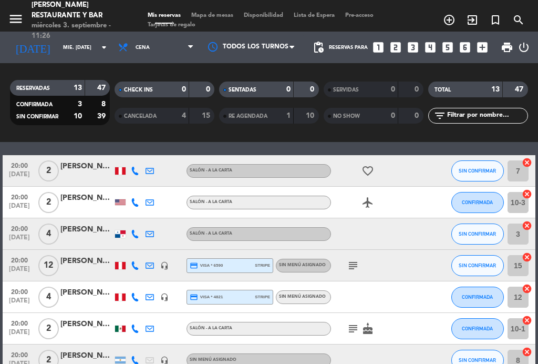
scroll to position [253, 0]
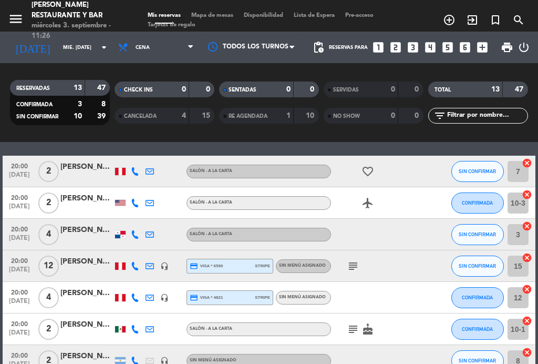
click at [211, 8] on div "menu [PERSON_NAME] Restaurante y Bar miércoles 3. septiembre - 11:26 Mis reserv…" at bounding box center [269, 16] width 538 height 32
click at [219, 16] on span "Mapa de mesas" at bounding box center [212, 16] width 53 height 6
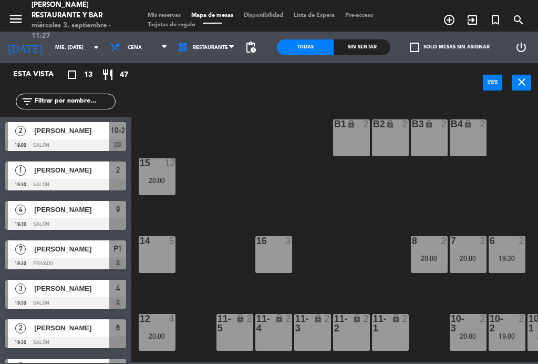
click at [469, 260] on div "20:00" at bounding box center [468, 257] width 37 height 7
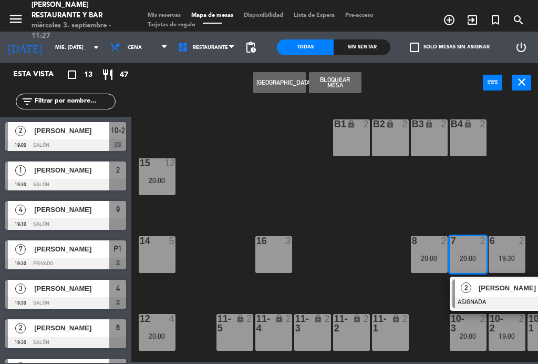
click at [269, 253] on div "16 3" at bounding box center [273, 254] width 37 height 37
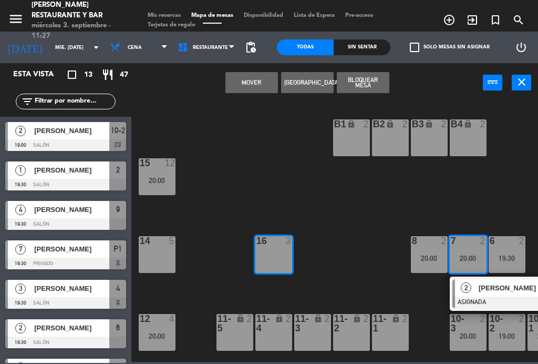
click at [251, 80] on button "Mover" at bounding box center [251, 82] width 53 height 21
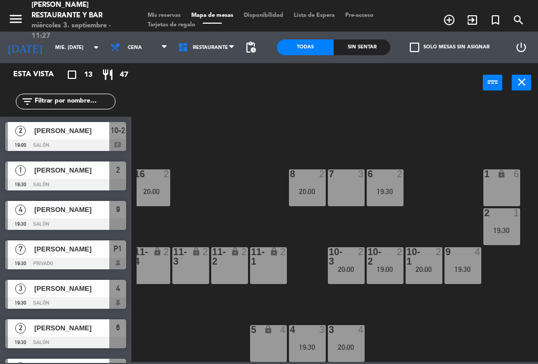
scroll to position [67, 122]
click at [352, 265] on div "20:00" at bounding box center [346, 268] width 37 height 7
click at [251, 214] on div "B1 lock 2 B2 lock 2 B3 lock 2 B4 lock 2 15 12 20:00 14 5 8 2 20:00 7 3 6 2 19:3…" at bounding box center [338, 230] width 402 height 261
click at [167, 13] on span "Mis reservas" at bounding box center [164, 16] width 44 height 6
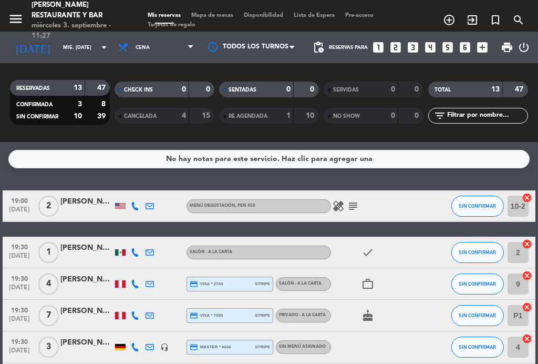
click at [223, 16] on span "Mapa de mesas" at bounding box center [212, 16] width 53 height 6
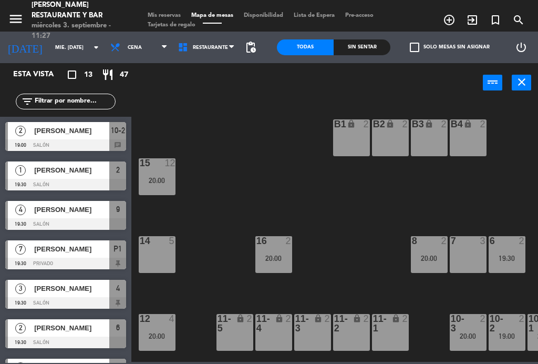
click at [504, 342] on div "10-2 2 19:00" at bounding box center [507, 332] width 37 height 37
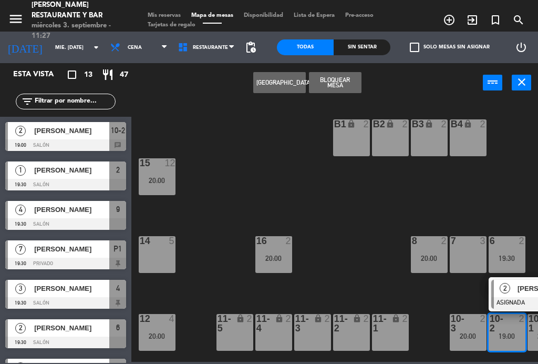
click at [471, 256] on div "7 3" at bounding box center [468, 254] width 37 height 37
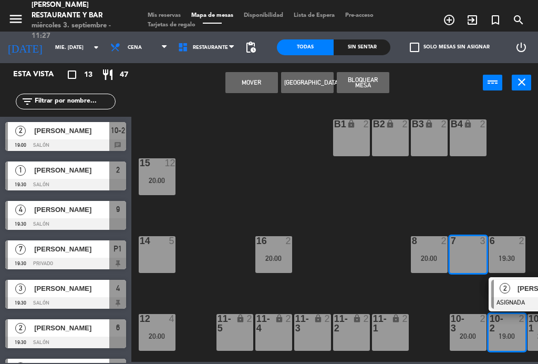
click at [255, 89] on button "Mover" at bounding box center [251, 82] width 53 height 21
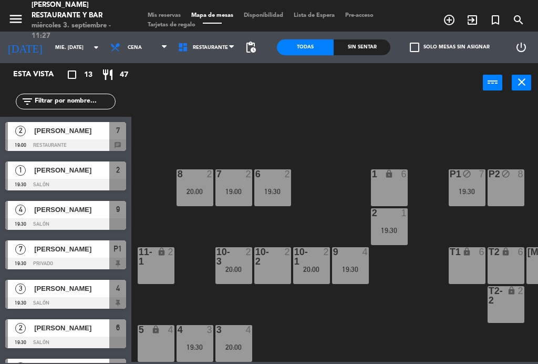
scroll to position [67, 241]
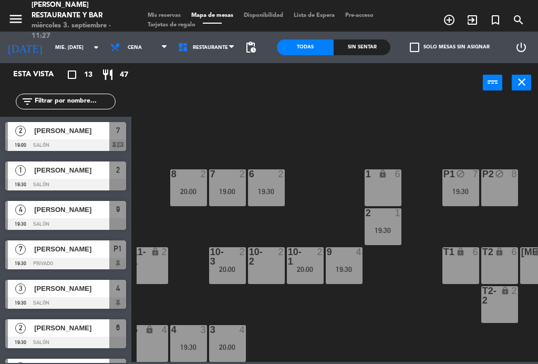
click at [230, 263] on div at bounding box center [227, 256] width 17 height 19
click at [290, 311] on div "B1 lock 2 B2 lock 2 B3 lock 2 B4 lock 2 15 12 20:00 14 5 8 2 20:00 7 2 19:00 6 …" at bounding box center [338, 230] width 402 height 261
click at [321, 269] on div "20:00" at bounding box center [305, 268] width 37 height 7
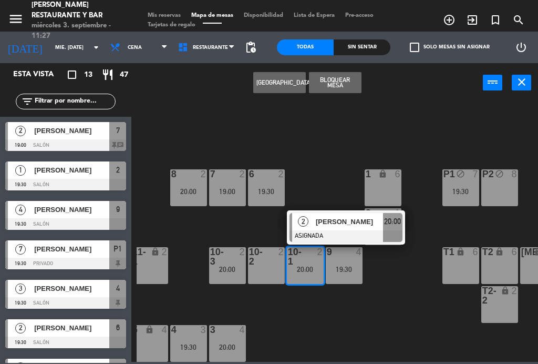
click at [333, 222] on span "[PERSON_NAME]" at bounding box center [349, 221] width 67 height 11
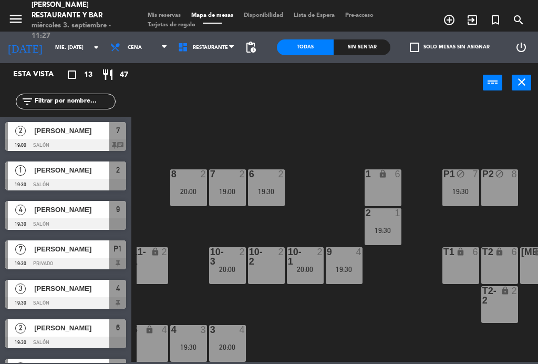
scroll to position [0, 0]
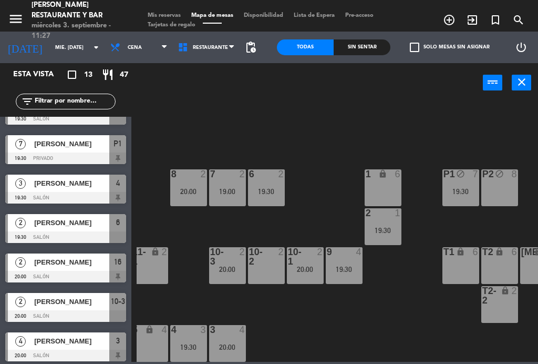
click at [166, 13] on span "Mis reservas" at bounding box center [164, 16] width 44 height 6
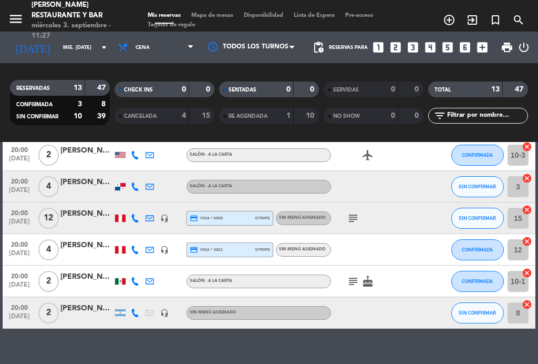
scroll to position [301, 0]
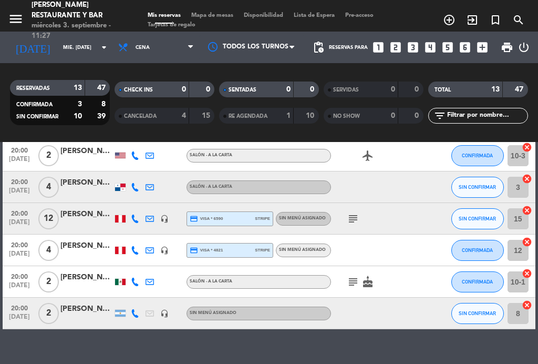
click at [119, 284] on div at bounding box center [120, 282] width 11 height 6
click at [117, 283] on div at bounding box center [120, 282] width 11 height 6
click at [351, 281] on icon "subject" at bounding box center [353, 281] width 13 height 13
click at [354, 284] on icon "subject" at bounding box center [353, 281] width 13 height 13
click at [220, 17] on span "Mapa de mesas" at bounding box center [212, 16] width 53 height 6
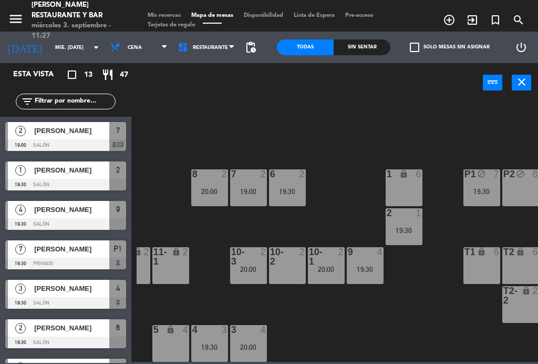
scroll to position [67, 220]
click at [409, 227] on div "19:30" at bounding box center [404, 230] width 37 height 7
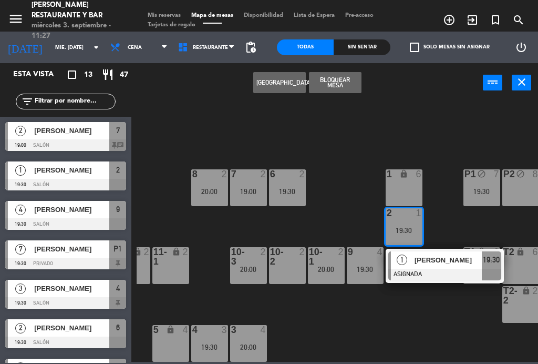
click at [324, 271] on div "20:00" at bounding box center [326, 268] width 37 height 7
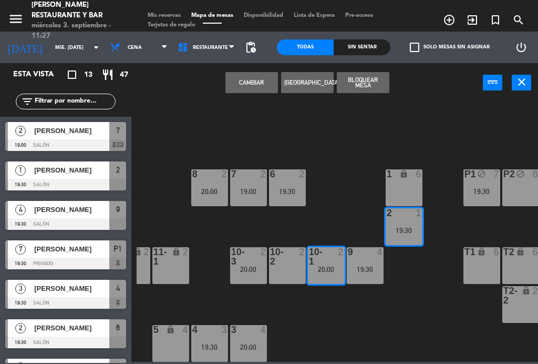
click at [251, 82] on button "Cambiar" at bounding box center [251, 82] width 53 height 21
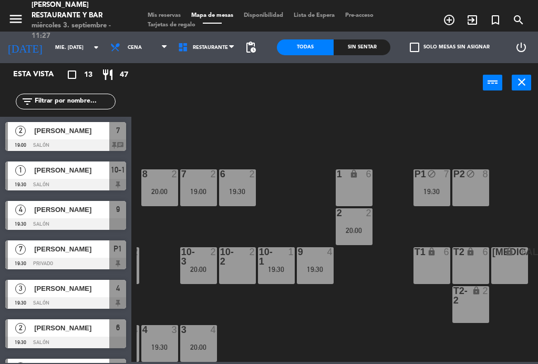
scroll to position [67, 268]
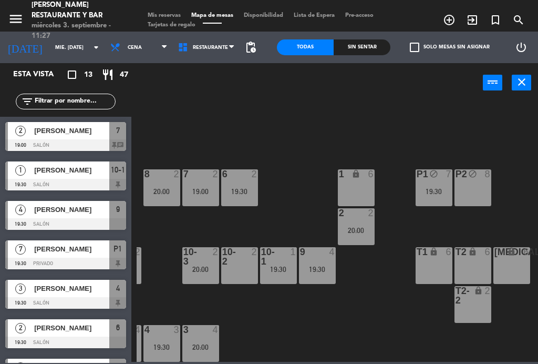
click at [442, 185] on div "P1 block 7 19:30" at bounding box center [434, 187] width 37 height 37
click at [395, 318] on div "B1 lock 2 B2 lock 2 B3 lock 2 B4 lock 2 15 12 20:00 14 5 8 2 20:00 7 2 19:00 6 …" at bounding box center [338, 230] width 402 height 261
click at [320, 274] on div "9 4 19:30" at bounding box center [317, 265] width 37 height 37
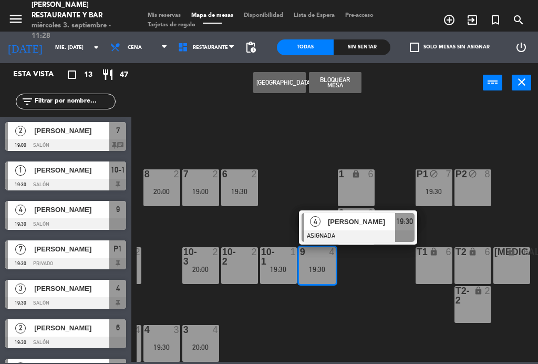
click at [323, 227] on div "4" at bounding box center [315, 221] width 23 height 17
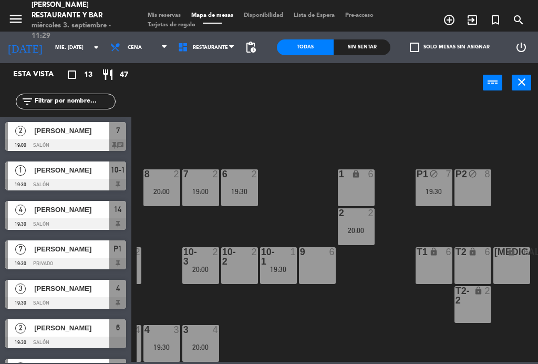
click at [129, 38] on span "Cena" at bounding box center [139, 47] width 68 height 23
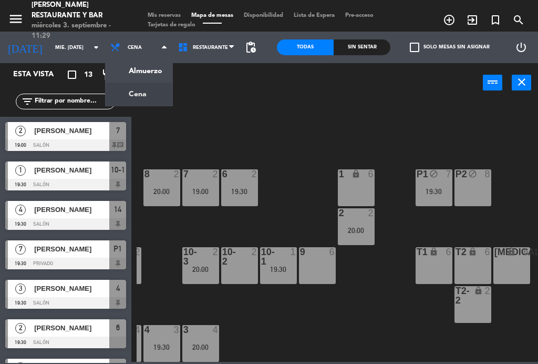
click at [123, 75] on ng-component "menu [PERSON_NAME] Restaurante y Bar miércoles 3. septiembre - 11:29 Mis reserv…" at bounding box center [269, 181] width 538 height 362
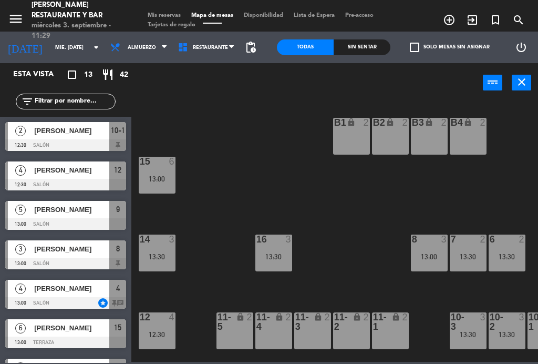
scroll to position [1, 0]
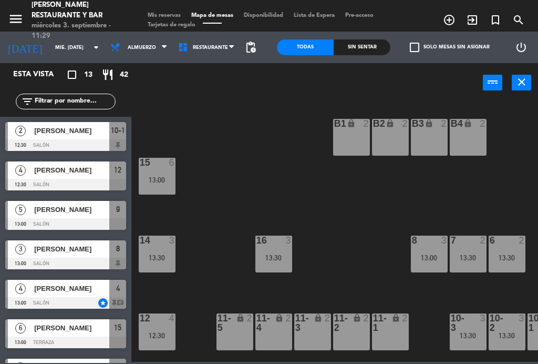
click at [144, 249] on div "14 3 13:30" at bounding box center [157, 253] width 37 height 37
click at [207, 217] on div "B1 lock 2 B2 lock 2 B3 lock 2 B4 lock 2 15 6 13:00 14 3 13:30 8 3 13:00 7 2 13:…" at bounding box center [338, 230] width 402 height 261
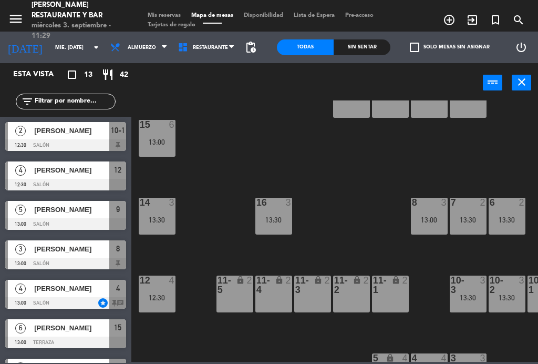
scroll to position [39, 0]
click at [168, 13] on span "Mis reservas" at bounding box center [164, 16] width 44 height 6
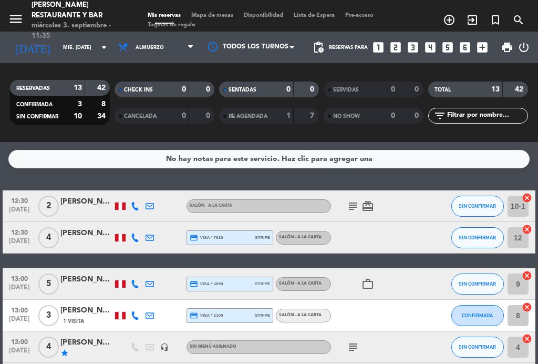
click at [89, 208] on div at bounding box center [86, 212] width 53 height 8
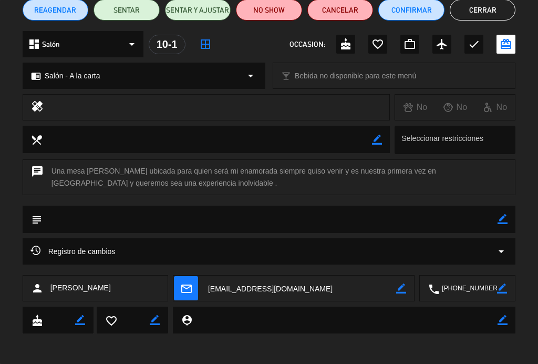
scroll to position [95, 0]
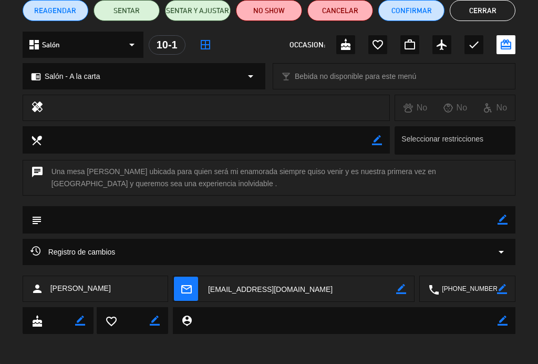
click at [501, 249] on icon "arrow_drop_down" at bounding box center [501, 251] width 13 height 13
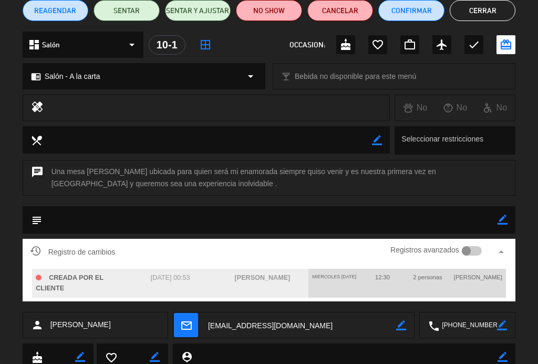
click at [504, 248] on icon "arrow_drop_up" at bounding box center [501, 251] width 13 height 13
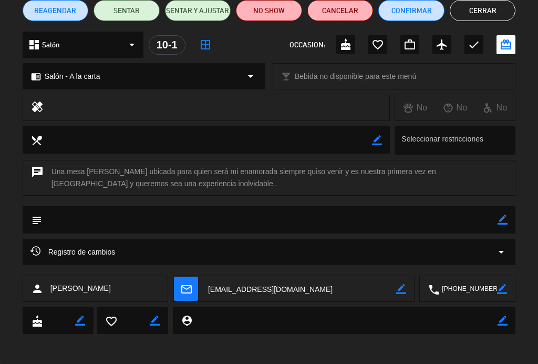
click at [476, 13] on button "Cerrar" at bounding box center [483, 10] width 66 height 21
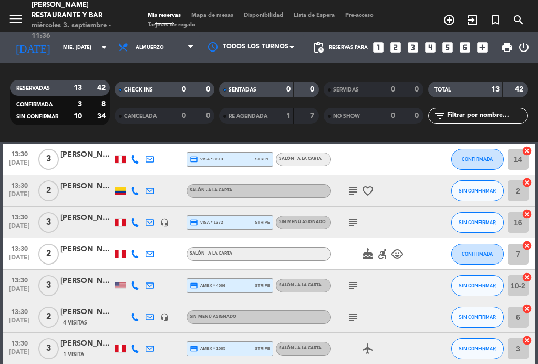
scroll to position [265, 0]
